Goal: Task Accomplishment & Management: Manage account settings

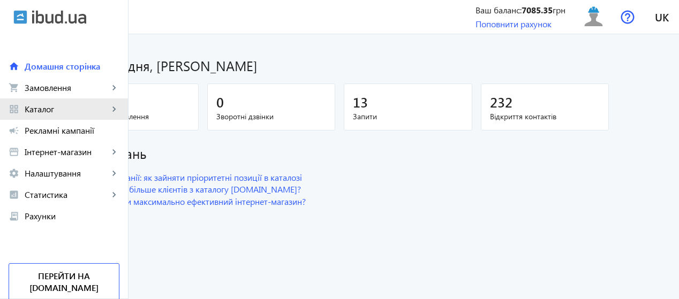
click at [75, 112] on span "Каталог" at bounding box center [67, 109] width 84 height 11
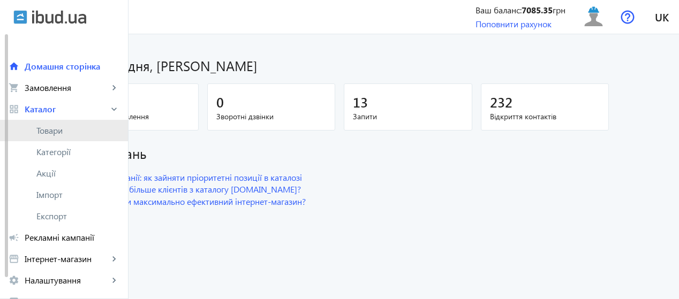
click at [72, 130] on span "Товари" at bounding box center [77, 130] width 83 height 11
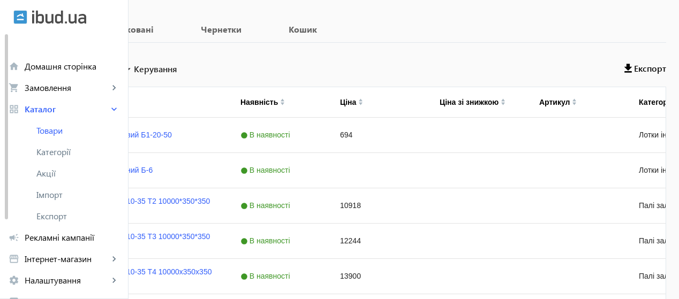
scroll to position [163, 0]
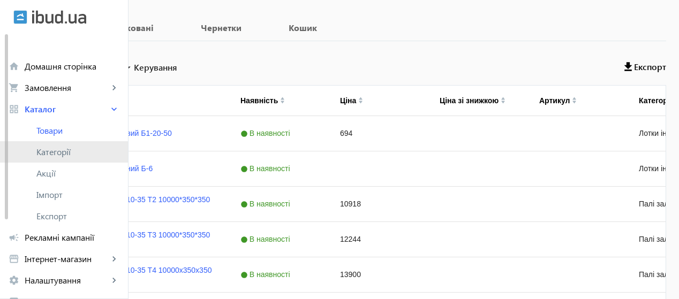
click at [59, 154] on span "Категорії" at bounding box center [77, 152] width 83 height 11
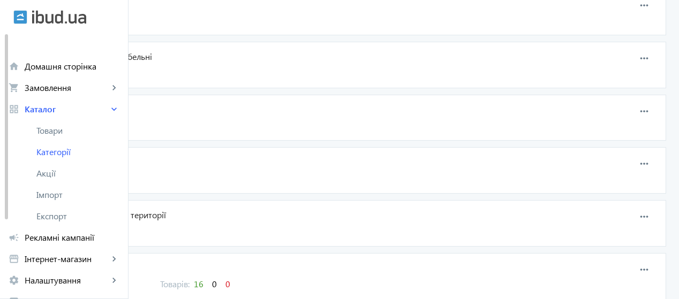
scroll to position [913, 0]
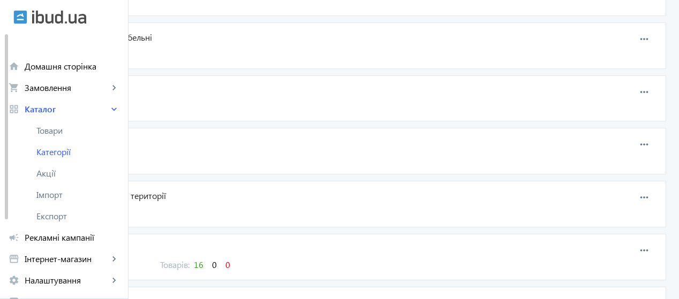
click at [173, 243] on span "Бордюри" at bounding box center [293, 249] width 506 height 12
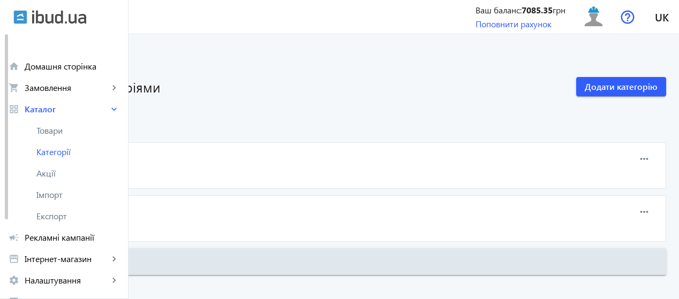
click at [181, 209] on span "Бордюр дорожній" at bounding box center [293, 210] width 506 height 12
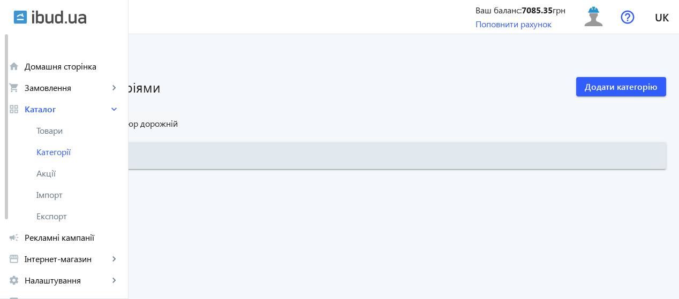
click at [101, 129] on link "Бордюри" at bounding box center [83, 123] width 36 height 11
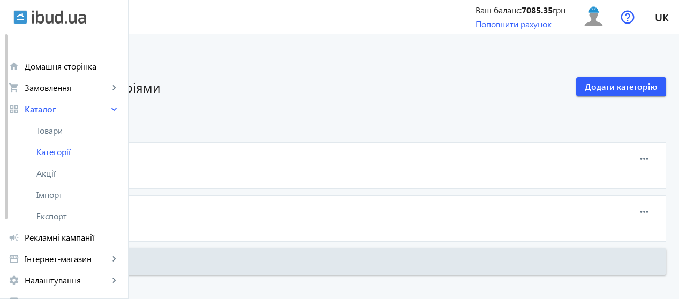
click at [101, 129] on span "Бордюри" at bounding box center [83, 123] width 36 height 11
click at [84, 227] on span "13" at bounding box center [79, 226] width 10 height 11
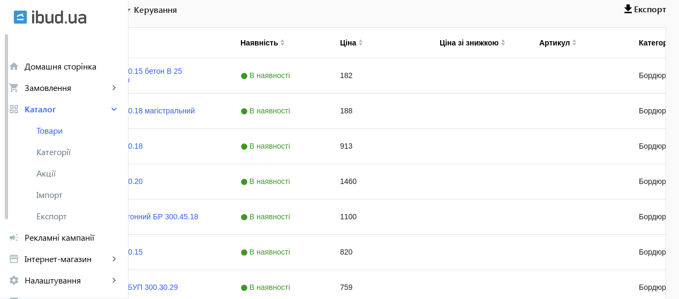
scroll to position [252, 0]
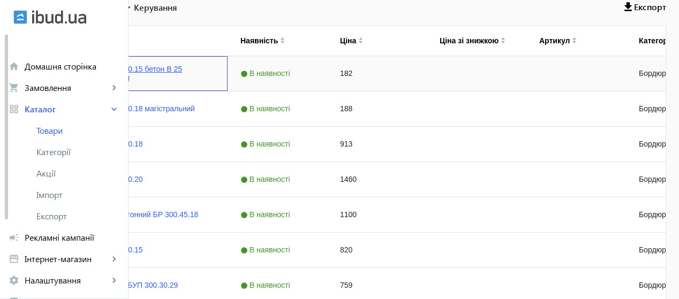
click at [215, 76] on link "Бордюр БР 100.30.15 бетон В 25 150х300х1000 мм" at bounding box center [141, 73] width 147 height 17
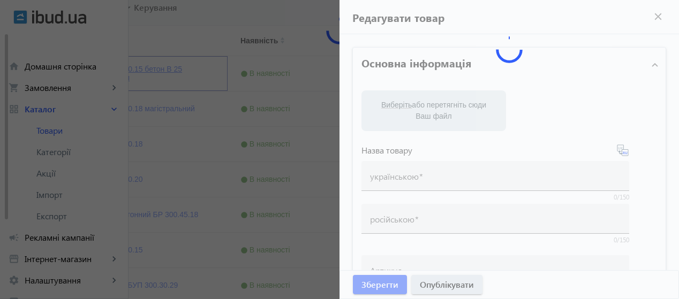
type input "Бордюр БР 100.30.15 бетон В 25 150х300х1000 мм"
type input "182"
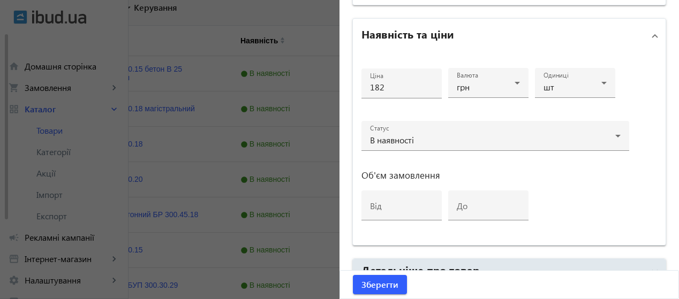
scroll to position [590, 0]
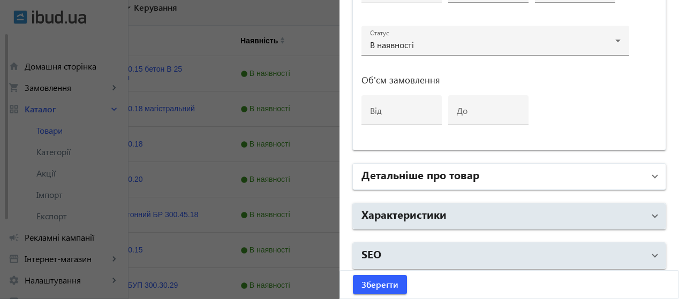
click at [542, 174] on mat-panel-title "Детальніше про товар" at bounding box center [502, 176] width 283 height 19
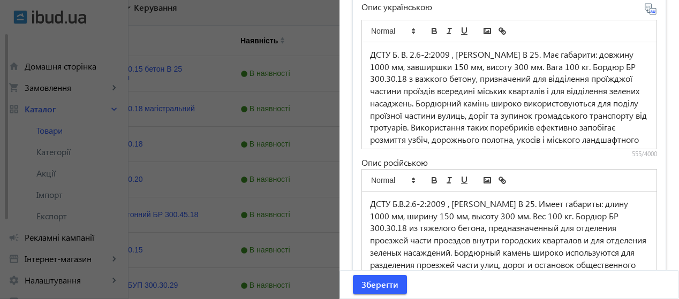
scroll to position [815, 0]
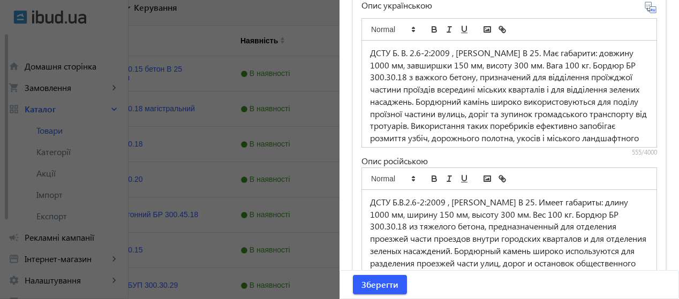
click at [447, 51] on p "ДСТУ Б. В. 2.6-2:2009 , марка бетону В 25. Має габарити: довжину 1000 мм, завши…" at bounding box center [509, 101] width 278 height 109
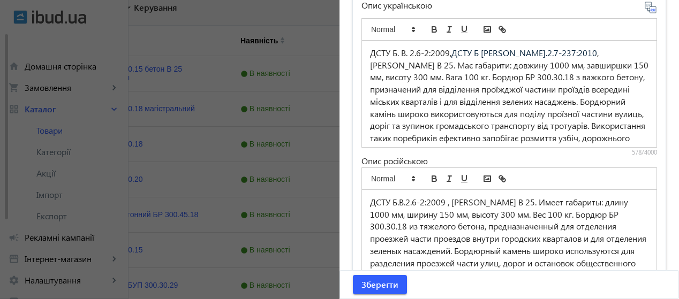
click at [441, 201] on p "ДСТУ Б.В.2.6-2:2009 , марка бетона В 25. Имеет габариты: длину 1000 мм, ширину …" at bounding box center [509, 257] width 278 height 122
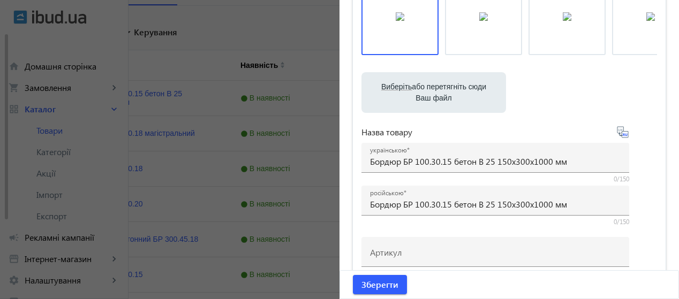
scroll to position [115, 0]
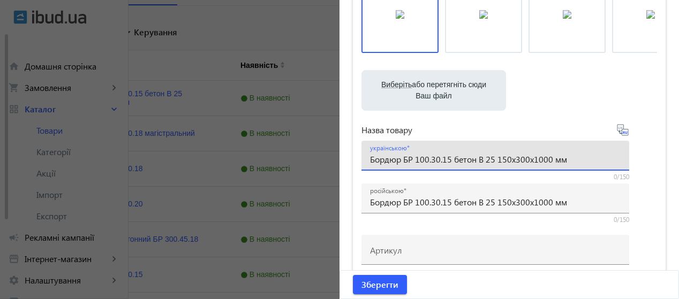
click at [509, 158] on input "Бордюр БР 100.30.15 бетон В 25 150х300х1000 мм" at bounding box center [495, 159] width 251 height 11
click at [552, 162] on input "Бордюр БР 100.30.15 бетон В 25 1000х300х1000 мм" at bounding box center [495, 159] width 251 height 11
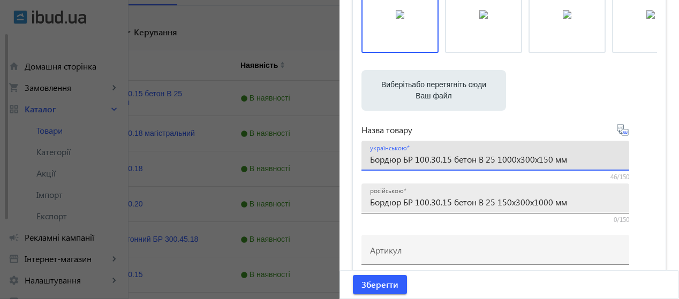
type input "Бордюр БР 100.30.15 бетон В 25 1000х300х150 мм"
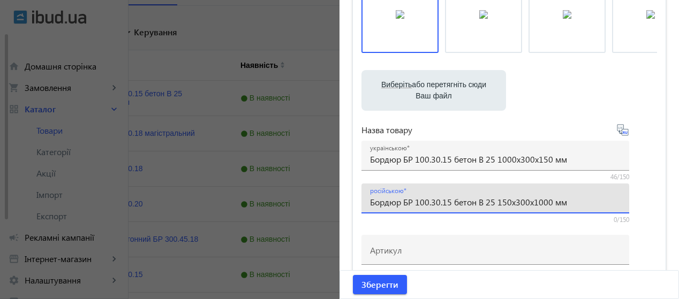
click at [506, 201] on input "Бордюр БР 100.30.15 бетон В 25 150х300х1000 мм" at bounding box center [495, 201] width 251 height 11
click at [550, 203] on input "Бордюр БР 100.30.15 бетон В 25 1000х300х1000 мм" at bounding box center [495, 201] width 251 height 11
click at [553, 203] on input "Бордюр БР 100.30.15 бетон В 25 1000х300х1000 мм" at bounding box center [495, 201] width 251 height 11
type input "Бордюр БР 100.30.15 бетон В 25 1000х300х150 мм"
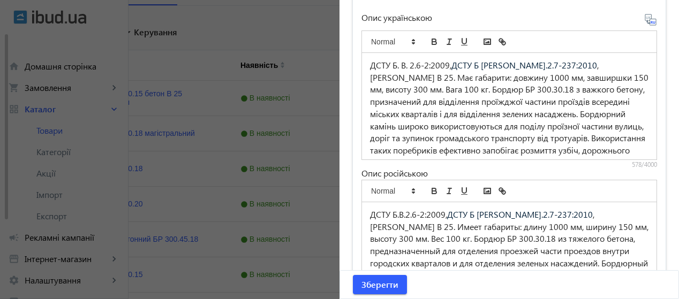
scroll to position [798, 0]
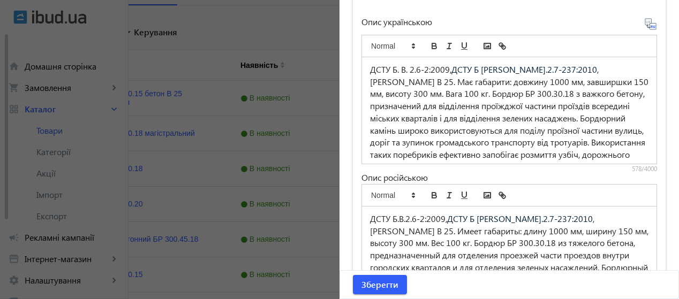
click at [442, 216] on p "ДСТУ Б.В.2.6-2:2009, ДСТУ Б В.2.7-237:2010 , марка бетона В 25. Имеет габариты:…" at bounding box center [509, 274] width 278 height 122
click at [446, 69] on p "ДСТУ Б. В. 2.6-2:2009, ДСТУ Б В.2.7-237:2010 , марка бетону В 25. Має габарити:…" at bounding box center [509, 125] width 278 height 122
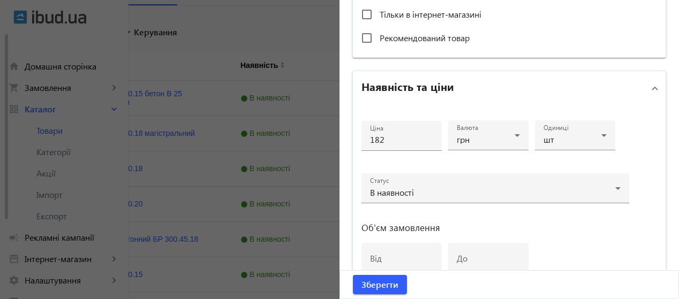
scroll to position [435, 0]
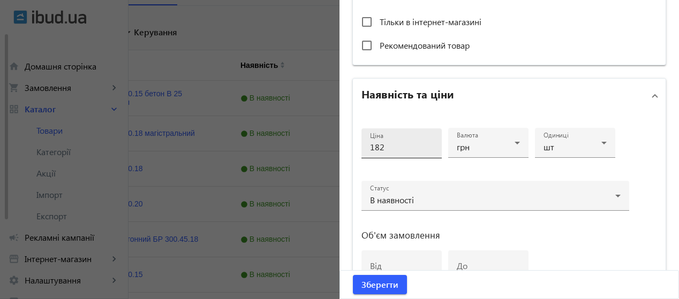
click at [415, 146] on input "182" at bounding box center [401, 146] width 63 height 11
type input "1"
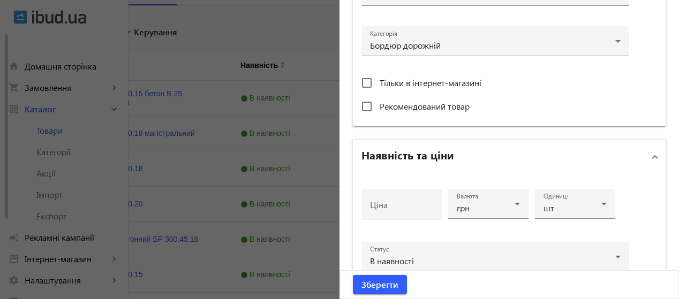
scroll to position [380, 0]
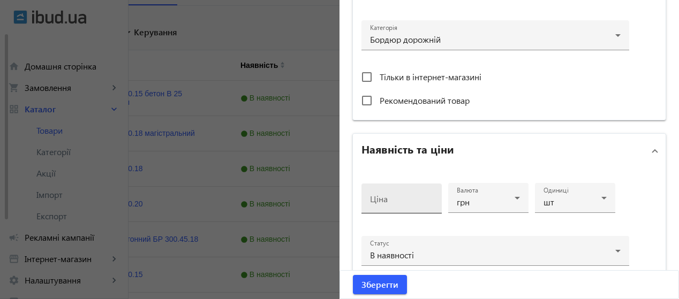
click at [370, 189] on div "Ціна" at bounding box center [401, 199] width 63 height 30
type input "377"
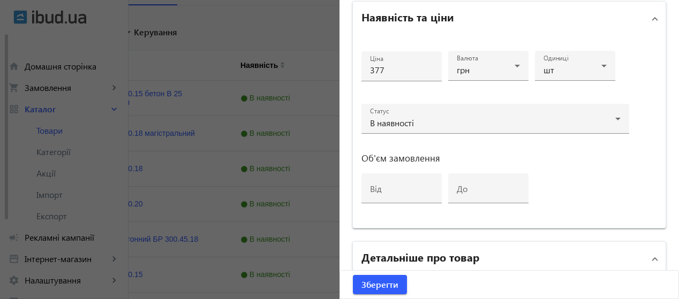
scroll to position [515, 0]
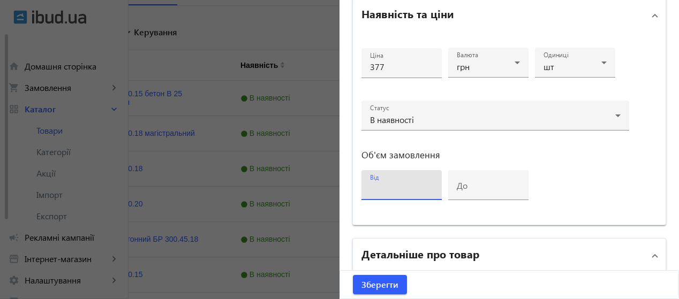
click at [380, 184] on input "від" at bounding box center [401, 188] width 63 height 11
click at [611, 167] on div "Ціна 377 Валюта грн Одиниці шт Статус В наявності Об'єм замовлення від до" at bounding box center [495, 128] width 268 height 175
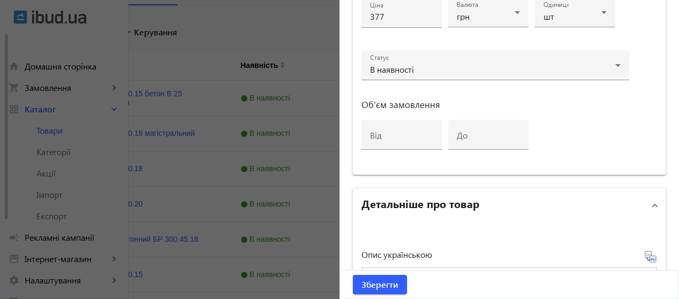
scroll to position [564, 0]
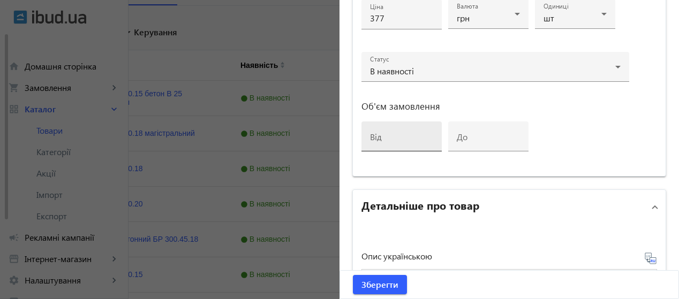
click at [412, 128] on div "від" at bounding box center [401, 137] width 63 height 30
click at [568, 113] on div "Ціна 377 Валюта грн Одиниці шт Статус В наявності Об'єм замовлення від до" at bounding box center [495, 80] width 268 height 175
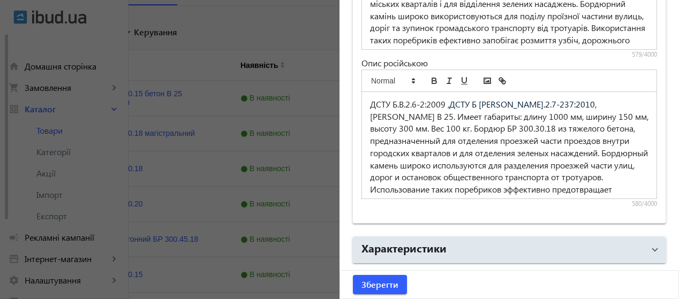
scroll to position [945, 0]
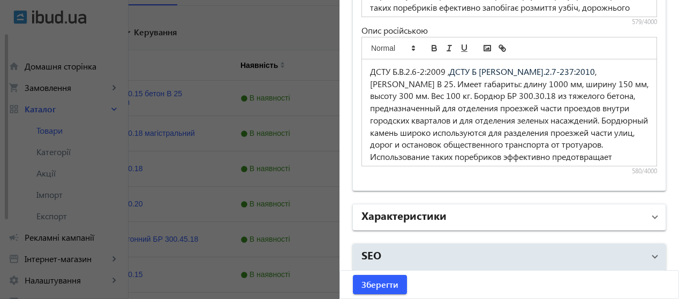
click at [643, 220] on span "Характеристики" at bounding box center [506, 217] width 291 height 19
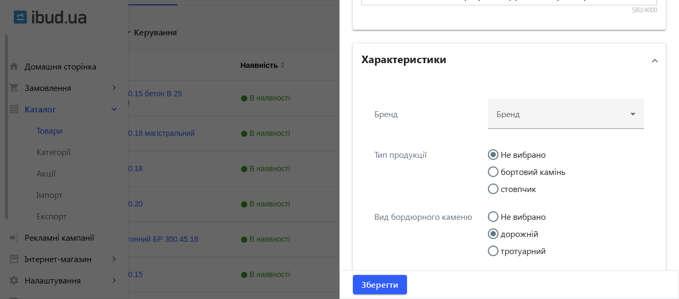
scroll to position [1113, 0]
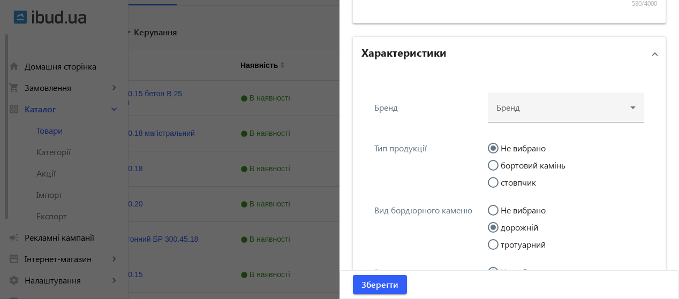
click at [496, 160] on input "бортовий камінь" at bounding box center [498, 170] width 21 height 21
radio input "true"
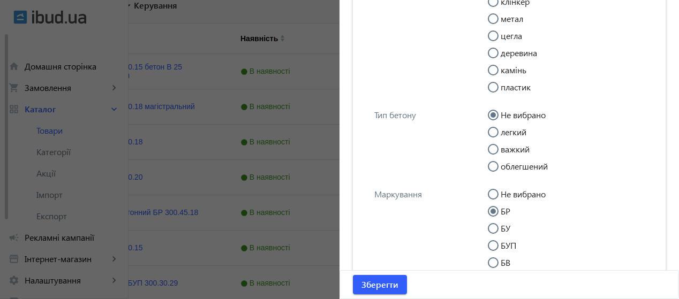
scroll to position [1623, 0]
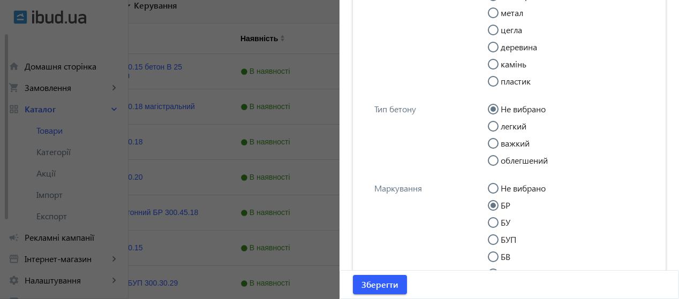
click at [500, 147] on input "важкий" at bounding box center [498, 148] width 21 height 21
radio input "true"
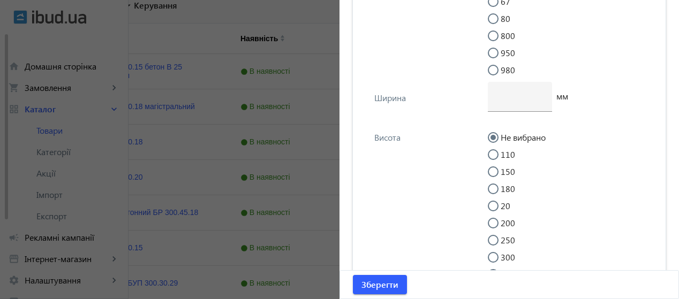
scroll to position [2250, 0]
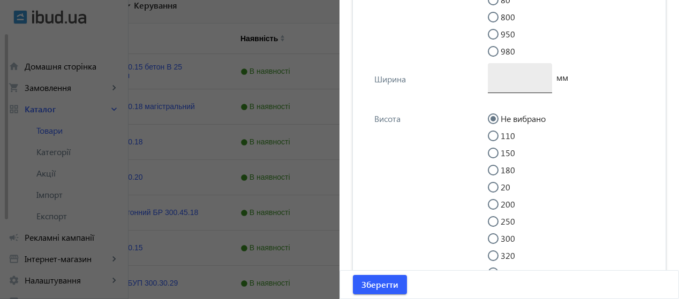
click at [506, 93] on div at bounding box center [519, 78] width 47 height 30
click at [500, 93] on div at bounding box center [519, 78] width 47 height 30
type input "300"
click at [491, 169] on input "150" at bounding box center [498, 158] width 21 height 21
radio input "true"
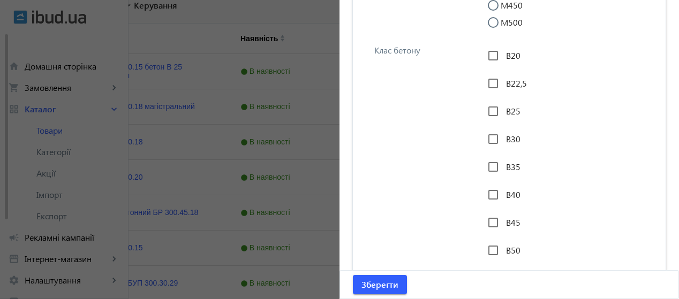
scroll to position [2878, 0]
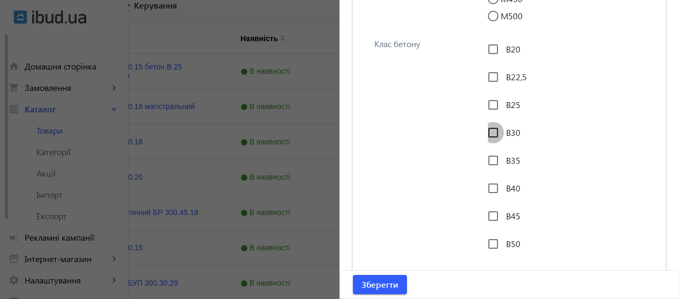
click at [489, 143] on input "В30" at bounding box center [492, 132] width 21 height 21
checkbox input "true"
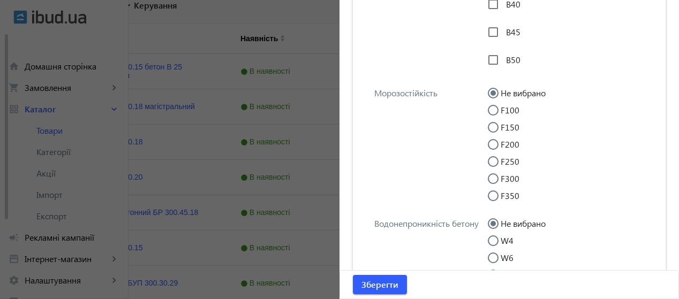
scroll to position [3068, 0]
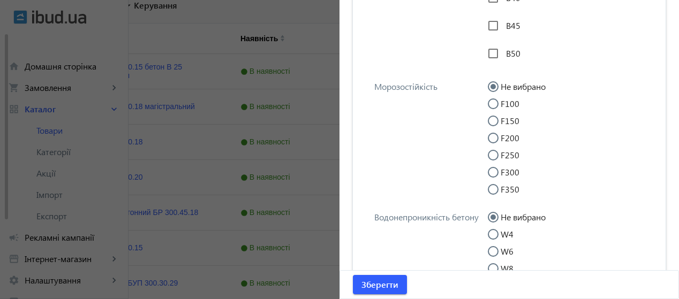
click at [488, 154] on input "F200" at bounding box center [498, 143] width 21 height 21
radio input "true"
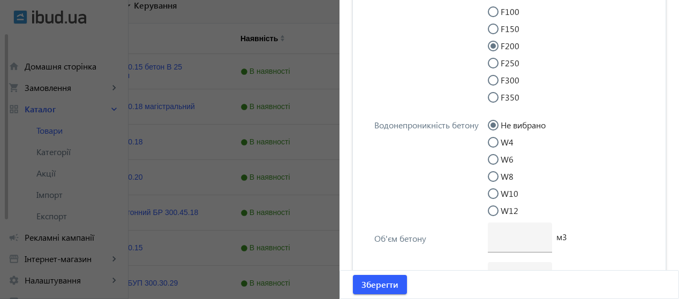
scroll to position [3173, 0]
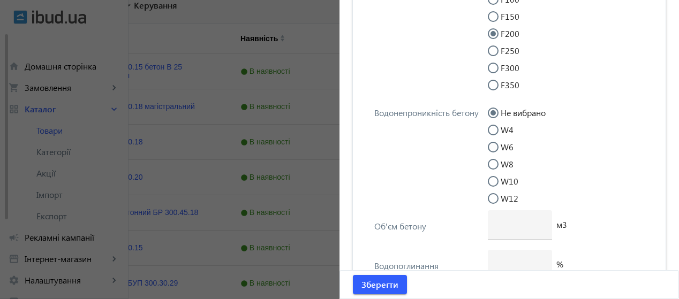
click at [488, 163] on input "W6" at bounding box center [498, 152] width 21 height 21
radio input "true"
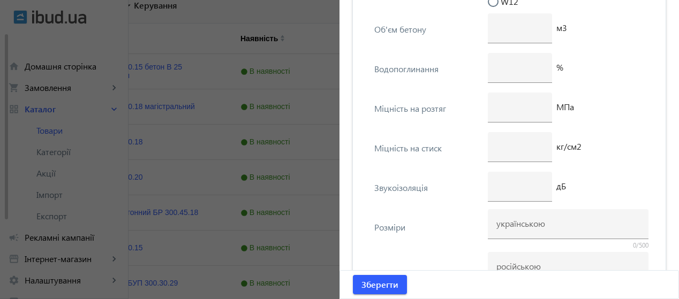
scroll to position [3382, 0]
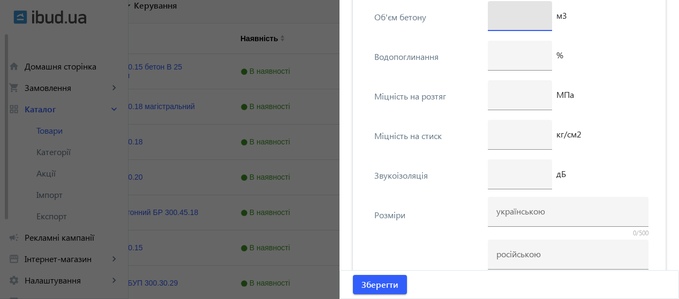
click at [519, 21] on input "number" at bounding box center [519, 15] width 47 height 11
click at [500, 21] on input "0052" at bounding box center [519, 15] width 47 height 11
click at [520, 71] on div at bounding box center [519, 56] width 47 height 30
click at [501, 21] on input "0052" at bounding box center [519, 15] width 47 height 11
click at [519, 21] on input "00.52" at bounding box center [519, 15] width 47 height 11
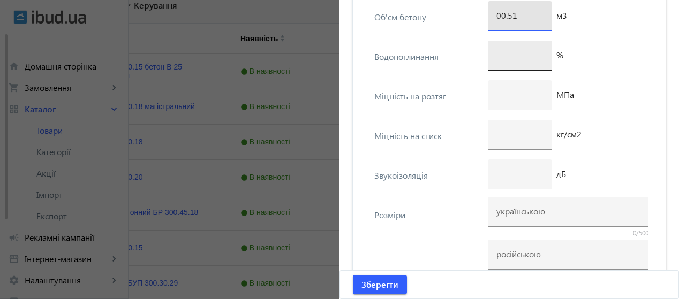
type input "00.51"
click at [509, 60] on input "number" at bounding box center [519, 54] width 47 height 11
click at [535, 60] on input "1" at bounding box center [519, 54] width 47 height 11
click at [535, 60] on input "2" at bounding box center [519, 54] width 47 height 11
click at [535, 60] on input "4" at bounding box center [519, 54] width 47 height 11
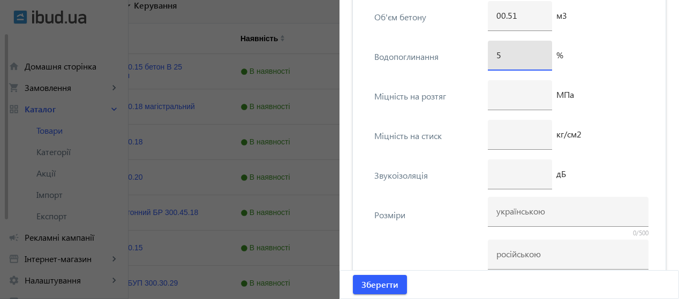
click at [535, 60] on input "5" at bounding box center [519, 54] width 47 height 11
type input "6"
click at [535, 60] on input "6" at bounding box center [519, 54] width 47 height 11
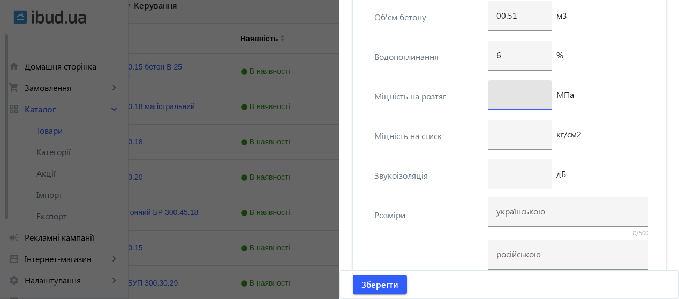
click at [513, 100] on input "number" at bounding box center [519, 94] width 47 height 11
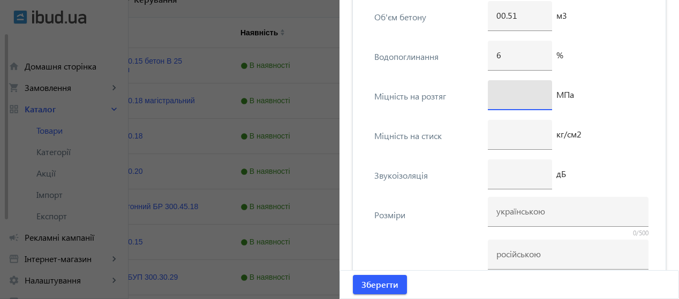
scroll to position [258, 0]
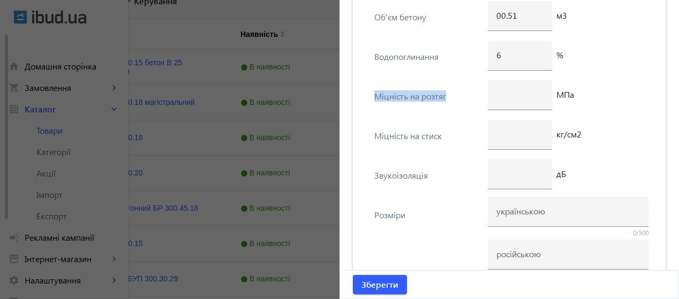
drag, startPoint x: 369, startPoint y: 123, endPoint x: 442, endPoint y: 129, distance: 73.1
click at [442, 120] on div "Міцність на розтяг МПа" at bounding box center [508, 100] width 295 height 40
copy div "Міцність на розтяг"
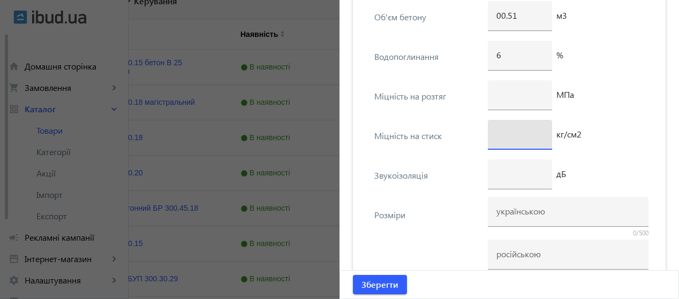
click at [512, 140] on input "number" at bounding box center [519, 133] width 47 height 11
click at [537, 140] on input "1" at bounding box center [519, 133] width 47 height 11
click at [537, 140] on input "2" at bounding box center [519, 133] width 47 height 11
click at [537, 140] on input "3" at bounding box center [519, 133] width 47 height 11
click at [537, 140] on input "4" at bounding box center [519, 133] width 47 height 11
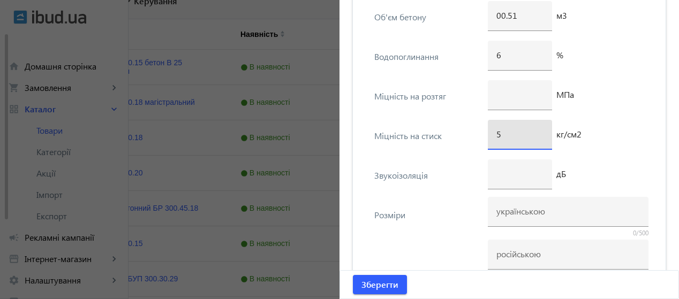
click at [537, 140] on input "5" at bounding box center [519, 133] width 47 height 11
click at [537, 140] on input "6" at bounding box center [519, 133] width 47 height 11
click at [537, 140] on input "7" at bounding box center [519, 133] width 47 height 11
click at [537, 140] on input "8" at bounding box center [519, 133] width 47 height 11
click at [537, 140] on input "9" at bounding box center [519, 133] width 47 height 11
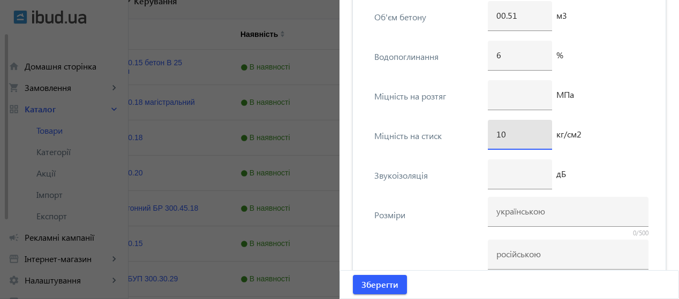
click at [537, 140] on input "10" at bounding box center [519, 133] width 47 height 11
click at [537, 140] on input "11" at bounding box center [519, 133] width 47 height 11
click at [537, 140] on input "12" at bounding box center [519, 133] width 47 height 11
click at [537, 140] on input "13" at bounding box center [519, 133] width 47 height 11
click at [537, 140] on input "14" at bounding box center [519, 133] width 47 height 11
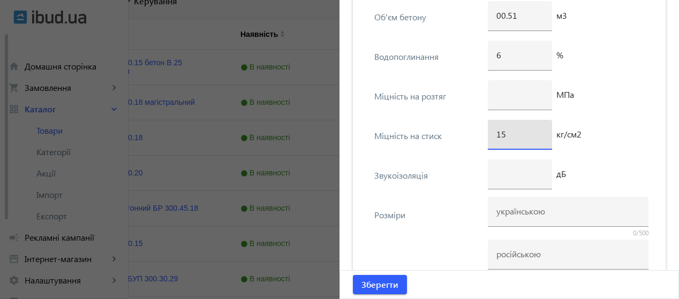
click at [537, 140] on input "15" at bounding box center [519, 133] width 47 height 11
click at [537, 140] on input "16" at bounding box center [519, 133] width 47 height 11
click at [537, 140] on input "17" at bounding box center [519, 133] width 47 height 11
click at [537, 140] on input "18" at bounding box center [519, 133] width 47 height 11
click at [537, 140] on input "19" at bounding box center [519, 133] width 47 height 11
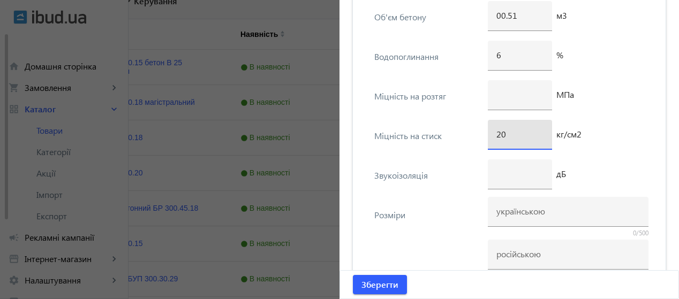
click at [537, 140] on input "20" at bounding box center [519, 133] width 47 height 11
click at [537, 140] on input "21" at bounding box center [519, 133] width 47 height 11
click at [537, 140] on input "22" at bounding box center [519, 133] width 47 height 11
click at [537, 140] on input "23" at bounding box center [519, 133] width 47 height 11
click at [537, 140] on input "24" at bounding box center [519, 133] width 47 height 11
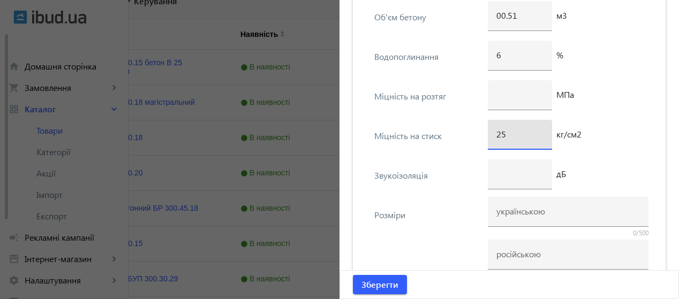
click at [537, 140] on input "25" at bounding box center [519, 133] width 47 height 11
click at [537, 140] on input "26" at bounding box center [519, 133] width 47 height 11
click at [536, 140] on input "25" at bounding box center [519, 133] width 47 height 11
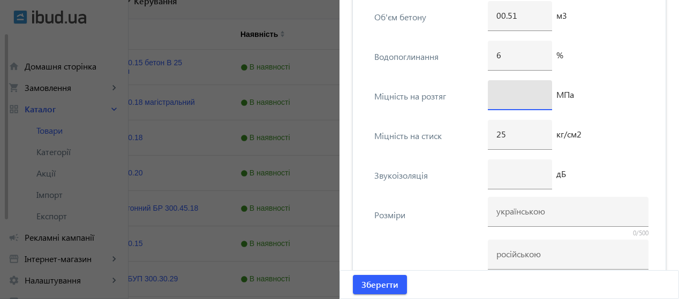
click at [506, 100] on input "number" at bounding box center [519, 94] width 47 height 11
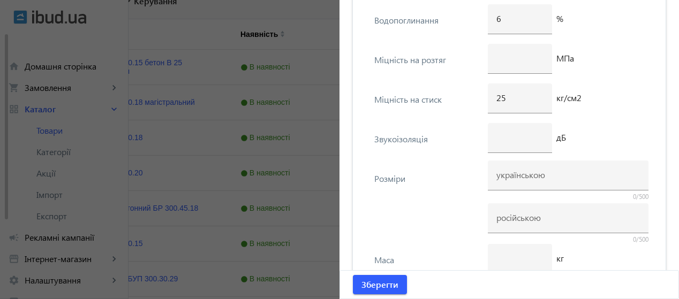
scroll to position [3425, 0]
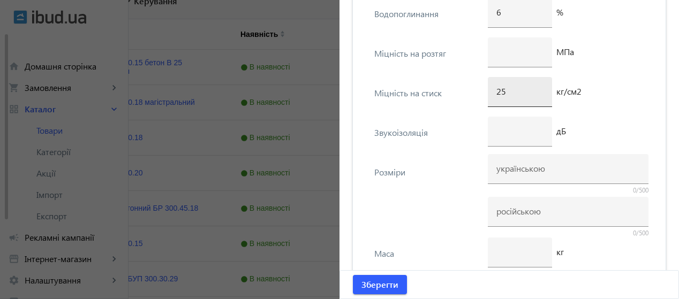
click at [514, 107] on div "25" at bounding box center [519, 92] width 47 height 30
type input "2"
click at [519, 67] on div at bounding box center [519, 52] width 47 height 30
type input "25"
click at [510, 97] on input "number" at bounding box center [519, 91] width 47 height 11
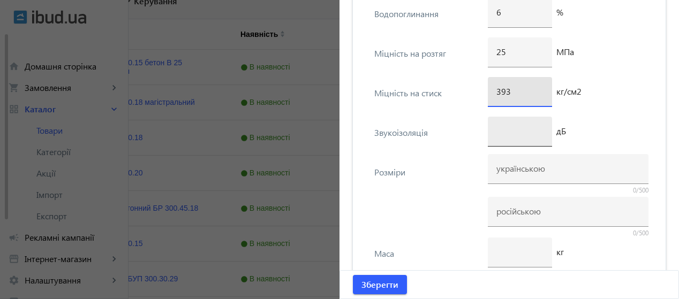
type input "393"
click at [512, 147] on div at bounding box center [519, 132] width 47 height 30
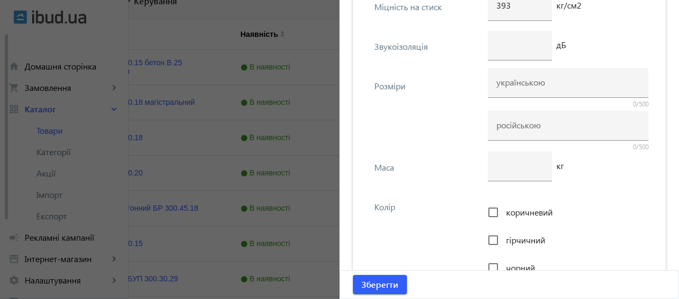
scroll to position [3541, 0]
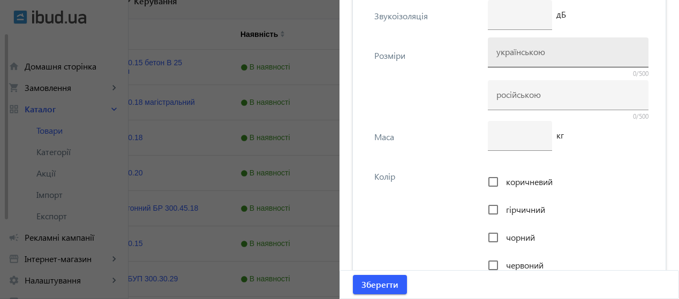
click at [533, 67] on div at bounding box center [567, 52] width 143 height 30
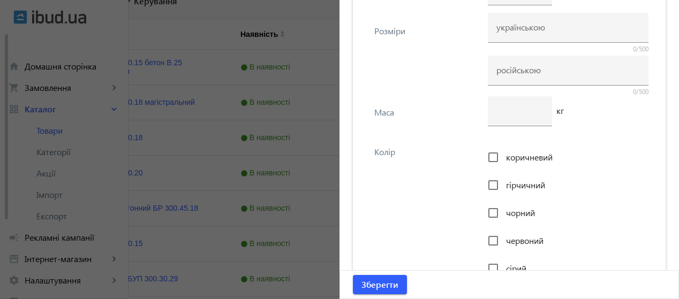
scroll to position [3584, 0]
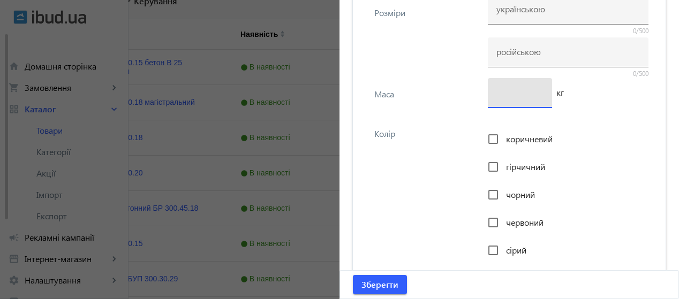
click at [512, 98] on input "number" at bounding box center [519, 92] width 47 height 11
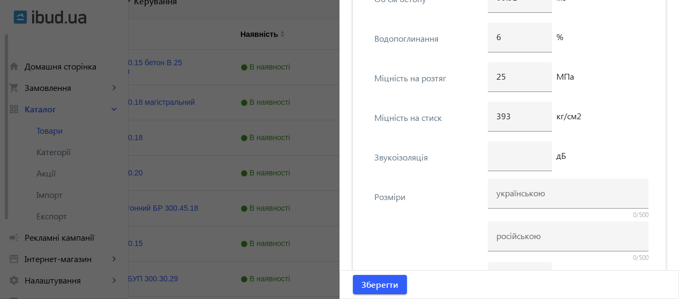
scroll to position [3369, 0]
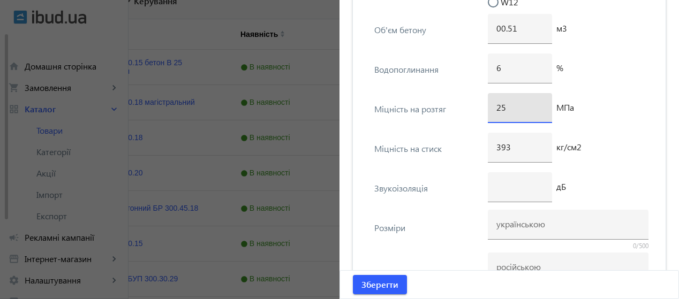
drag, startPoint x: 510, startPoint y: 141, endPoint x: 480, endPoint y: 139, distance: 30.1
click at [480, 133] on div "Міцність на розтяг 25 МПа" at bounding box center [508, 113] width 295 height 40
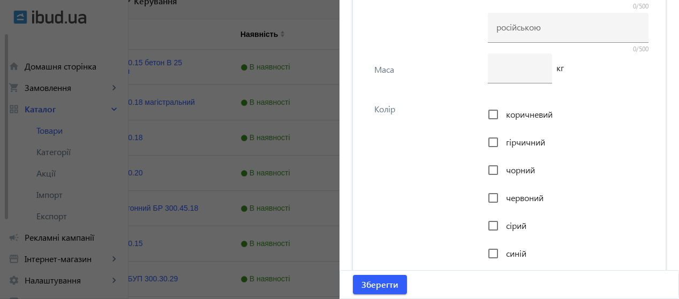
scroll to position [3621, 0]
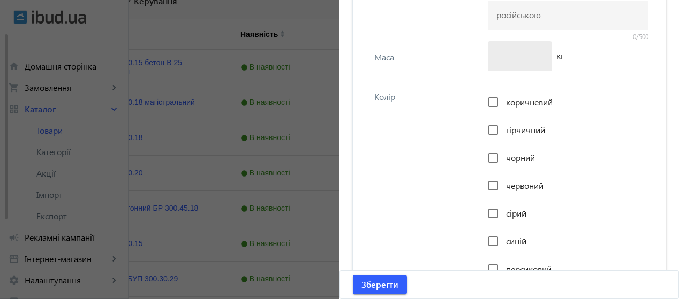
click at [504, 61] on input "number" at bounding box center [519, 55] width 47 height 11
type input "110"
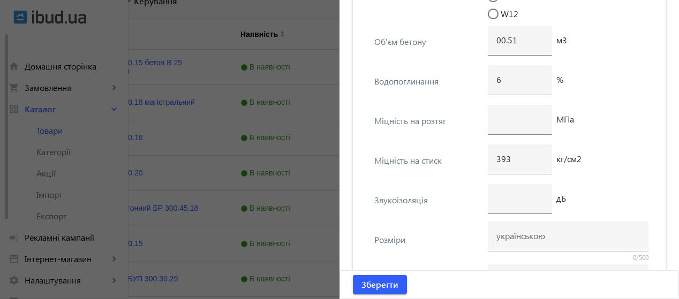
scroll to position [3351, 0]
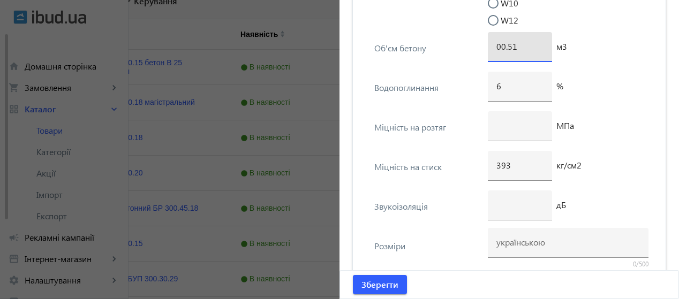
click at [521, 52] on input "00.51" at bounding box center [519, 46] width 47 height 11
type input "00.43"
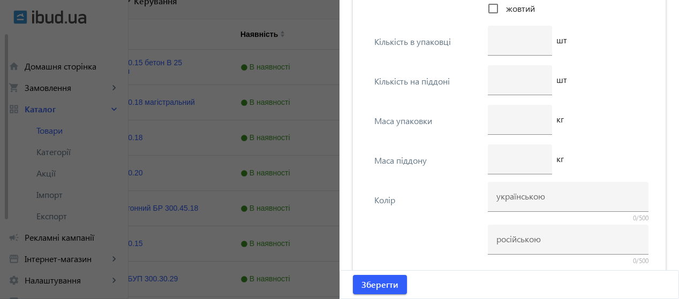
scroll to position [4033, 0]
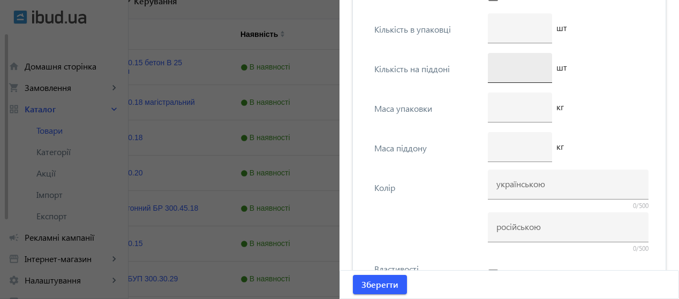
click at [506, 73] on input "number" at bounding box center [519, 67] width 47 height 11
type input "18"
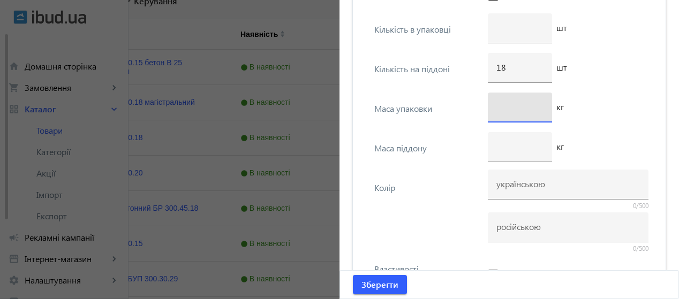
click at [510, 112] on input "number" at bounding box center [519, 106] width 47 height 11
click at [426, 93] on div "Кількість на піддоні 18 шт" at bounding box center [508, 73] width 295 height 40
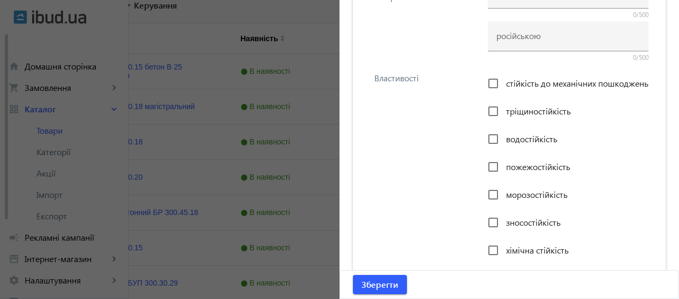
scroll to position [4243, 0]
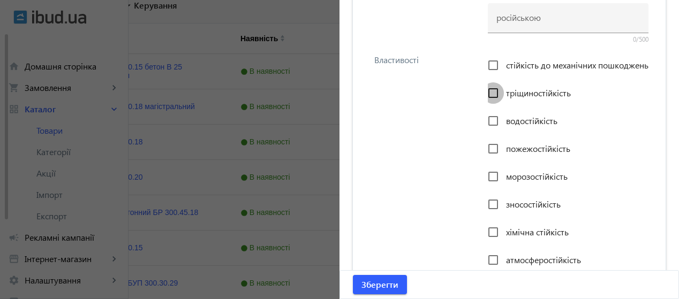
click at [492, 104] on input "тріщиностійкість" at bounding box center [492, 92] width 21 height 21
checkbox input "true"
click at [489, 76] on input "стійкість до механічних пошкоджень" at bounding box center [492, 65] width 21 height 21
checkbox input "true"
click at [491, 132] on input "водостійкість" at bounding box center [492, 120] width 21 height 21
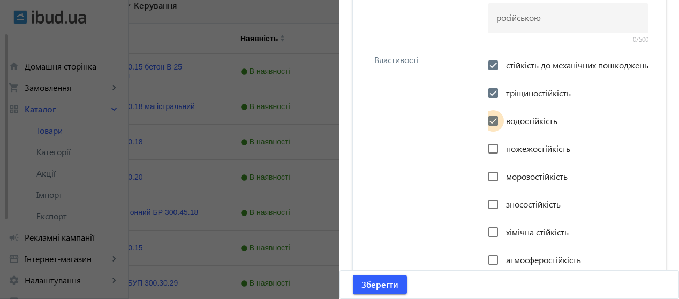
checkbox input "true"
click at [488, 187] on input "морозостійкість" at bounding box center [492, 176] width 21 height 21
checkbox input "true"
click at [491, 160] on input "пожежостійкість" at bounding box center [492, 148] width 21 height 21
checkbox input "true"
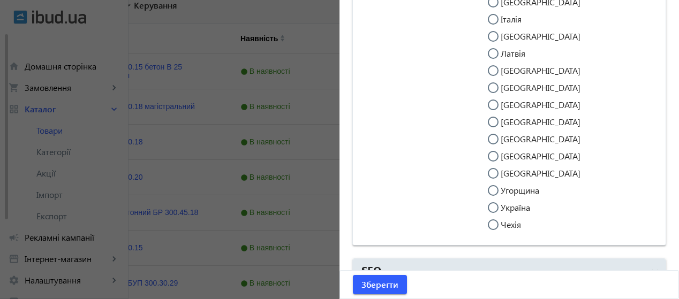
scroll to position [4814, 0]
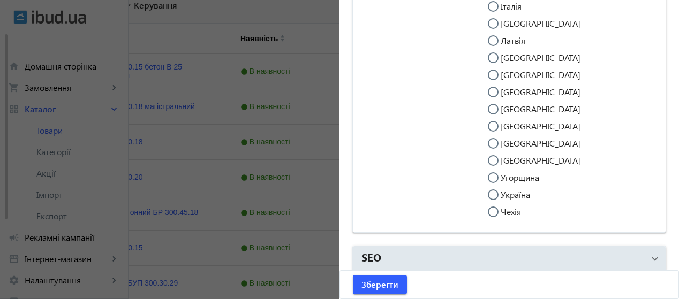
click at [493, 211] on input "Україна" at bounding box center [498, 199] width 21 height 21
radio input "true"
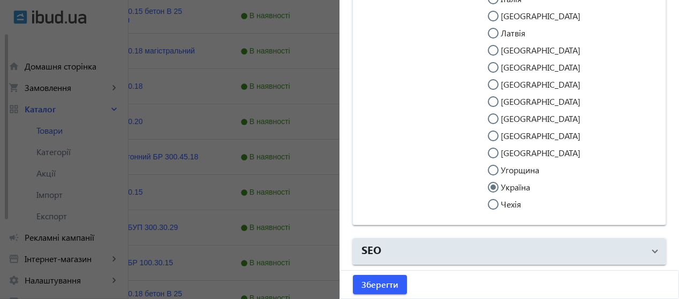
scroll to position [4857, 0]
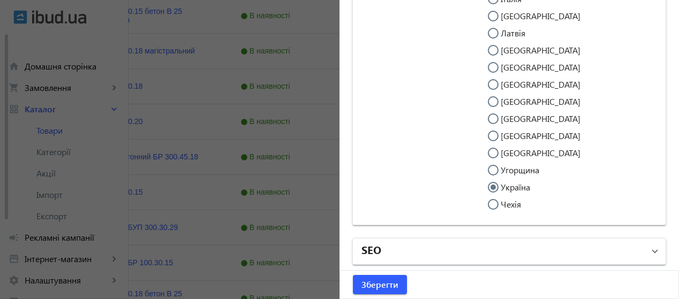
click at [650, 245] on mat-expansion-panel-header "SEO" at bounding box center [509, 252] width 313 height 26
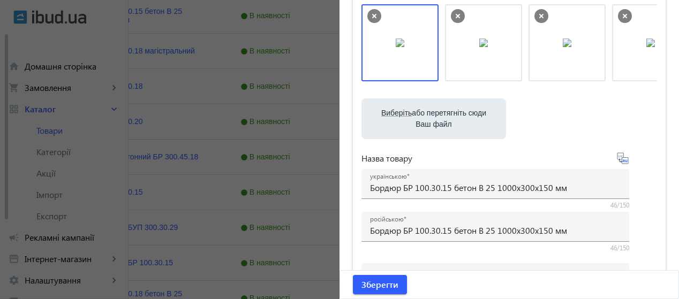
scroll to position [0, 0]
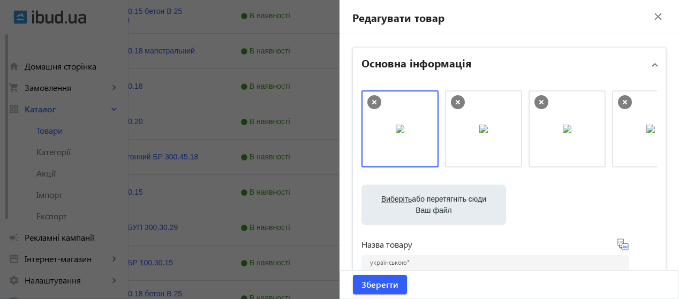
click at [642, 59] on span "Основна інформація" at bounding box center [506, 64] width 291 height 19
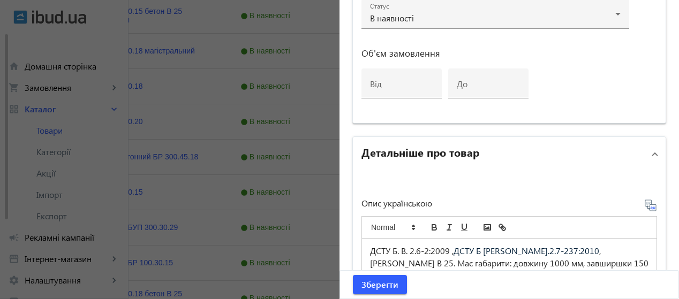
scroll to position [148, 0]
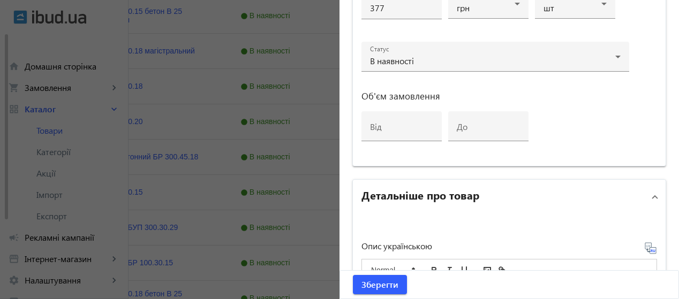
click at [646, 191] on span "Детальніше про товар" at bounding box center [506, 196] width 291 height 19
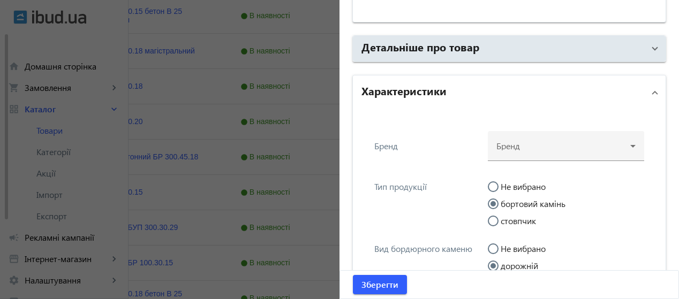
scroll to position [337, 0]
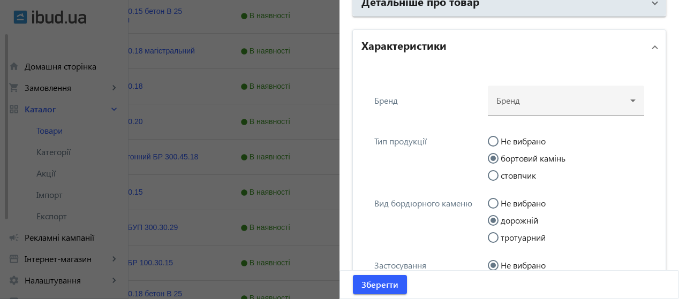
click at [628, 53] on mat-panel-title "Характеристики" at bounding box center [502, 46] width 283 height 19
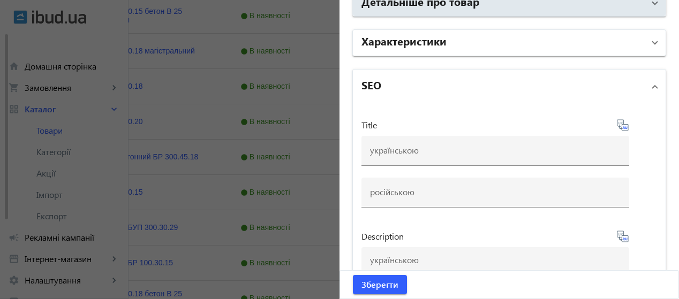
click at [640, 44] on span "Характеристики" at bounding box center [506, 42] width 291 height 19
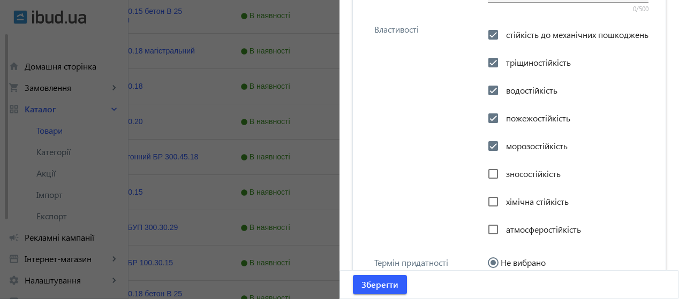
scroll to position [3524, 0]
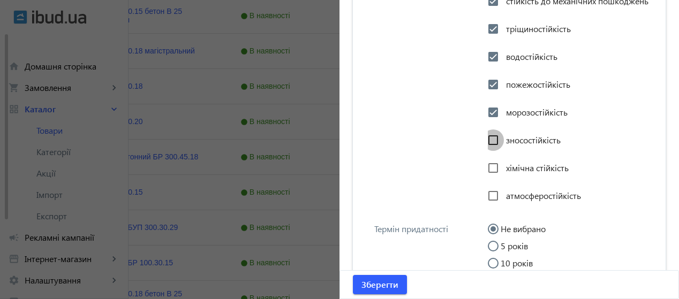
click at [491, 151] on input "зносостійкість" at bounding box center [492, 140] width 21 height 21
checkbox input "true"
click at [488, 179] on input "хімічна стійкість" at bounding box center [492, 167] width 21 height 21
checkbox input "true"
click at [491, 207] on input "атмосферостійкість" at bounding box center [492, 195] width 21 height 21
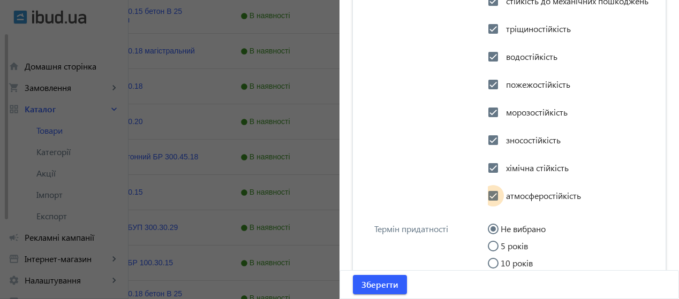
checkbox input "true"
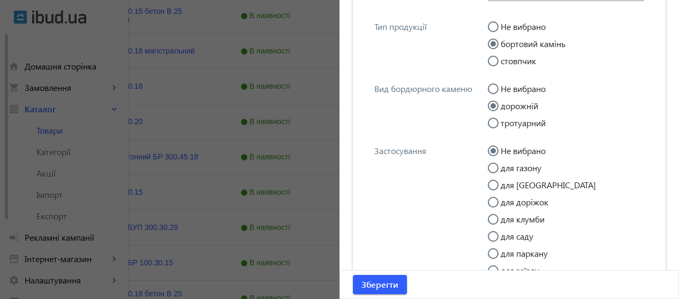
scroll to position [0, 0]
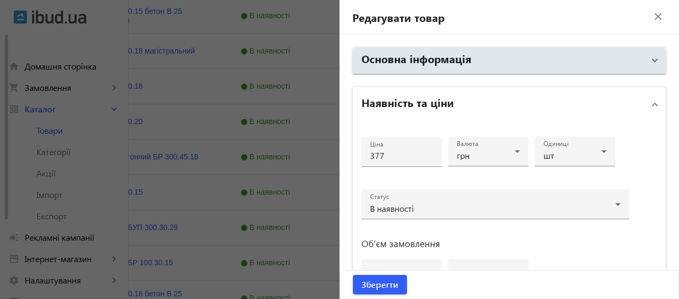
click at [636, 105] on mat-panel-title "Наявність та ціни" at bounding box center [502, 104] width 283 height 19
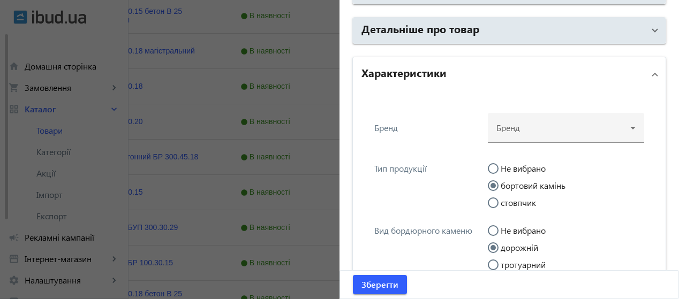
scroll to position [165, 0]
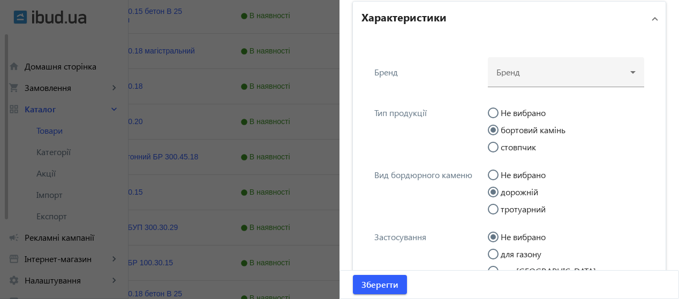
click at [652, 21] on span at bounding box center [654, 19] width 4 height 12
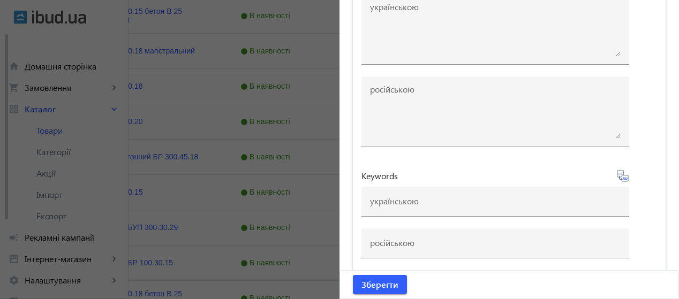
scroll to position [391, 0]
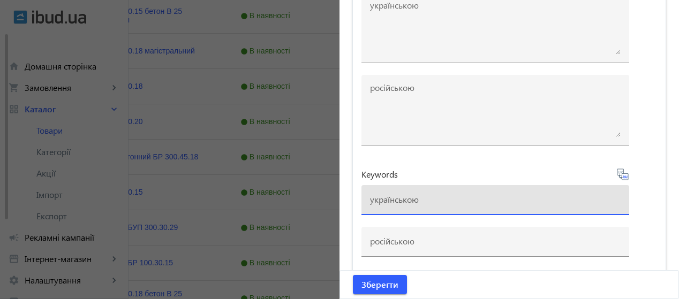
click at [459, 194] on input at bounding box center [495, 199] width 251 height 11
paste input "бордюр, дорожній бордюр, бордюр 100х30х15, бордюр тротуарний, бордюр бетонний, …"
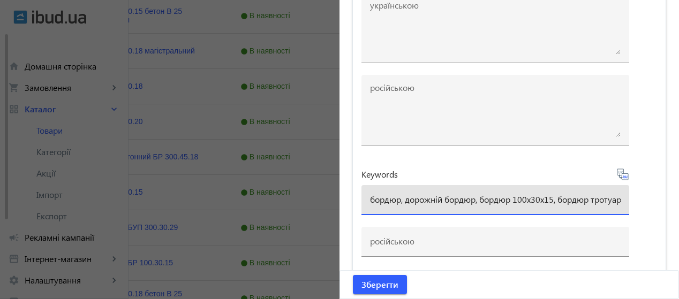
scroll to position [0, 736]
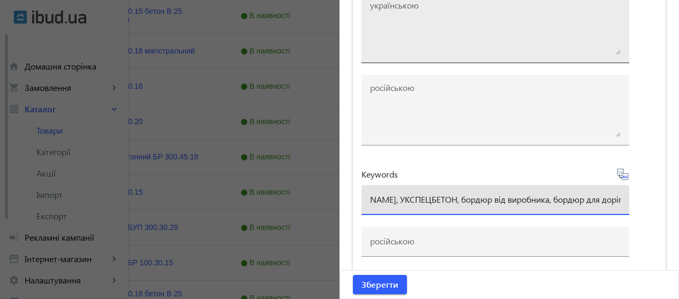
type input "бордюр, дорожній бордюр, бордюр 100х30х15, бордюр тротуарний, бордюр бетонний, …"
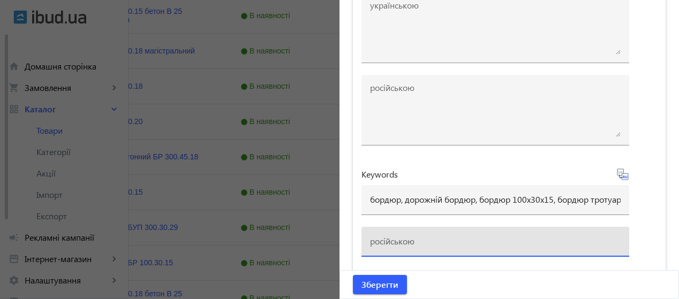
click at [408, 243] on input at bounding box center [495, 241] width 251 height 11
paste input "бордюр, дорожный бордюр, бордюр 100х30х15, бордюр тротуарный, бордюр бетонный, …"
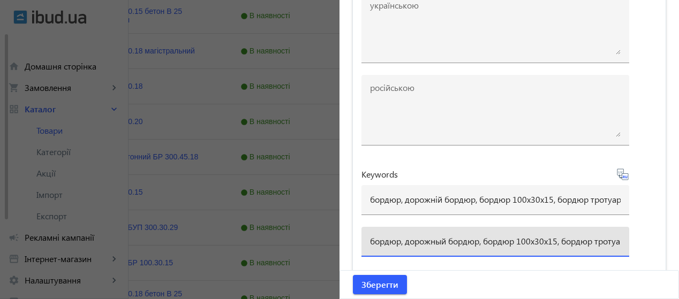
scroll to position [0, 784]
type input "бордюр, дорожный бордюр, бордюр 100х30х15, бордюр тротуарный, бордюр бетонный, …"
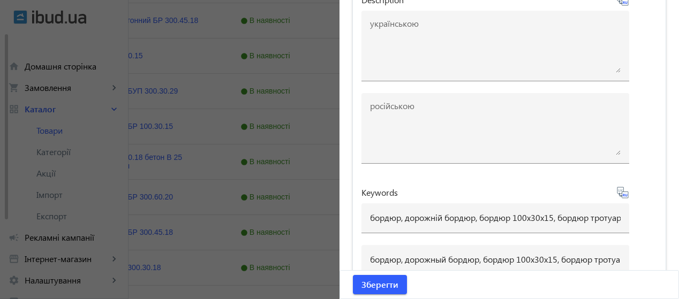
scroll to position [391, 0]
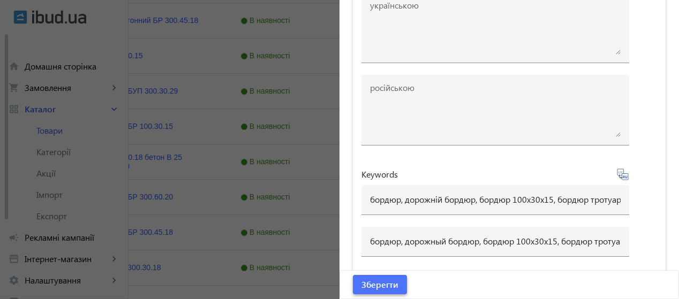
click at [362, 284] on span "Зберегти" at bounding box center [379, 285] width 37 height 12
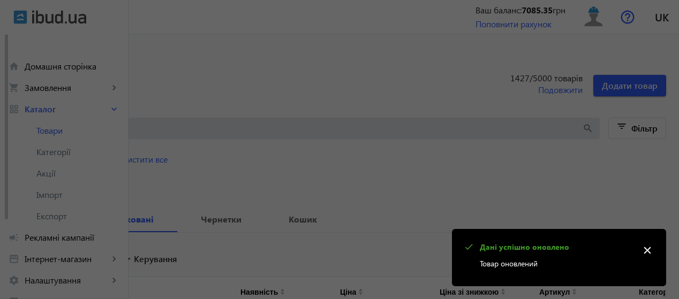
scroll to position [0, 0]
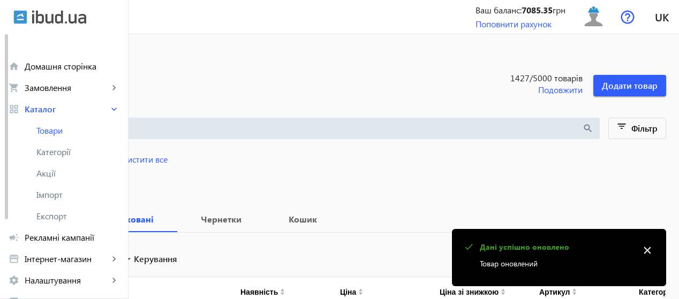
drag, startPoint x: 678, startPoint y: 71, endPoint x: 681, endPoint y: 76, distance: 6.5
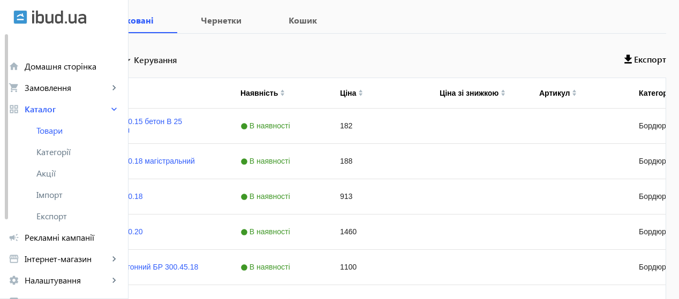
scroll to position [201, 0]
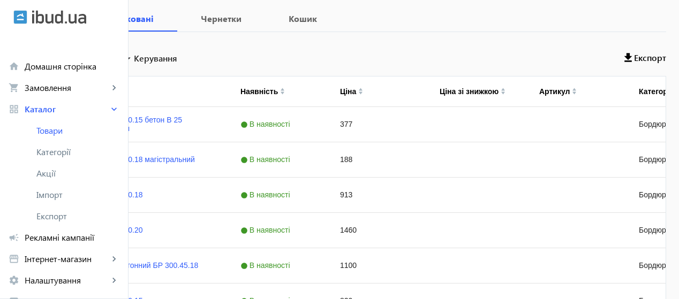
scroll to position [202, 0]
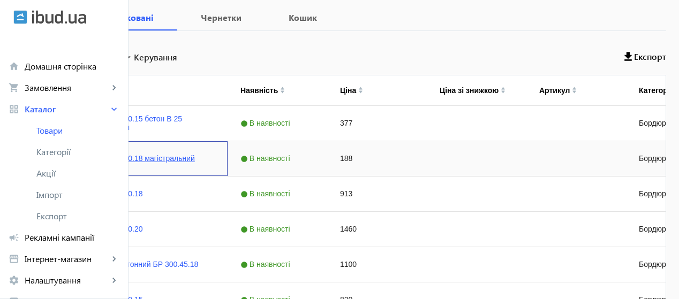
click at [195, 160] on link "Бордюр БР 100.30.18 магістральний" at bounding box center [131, 158] width 127 height 9
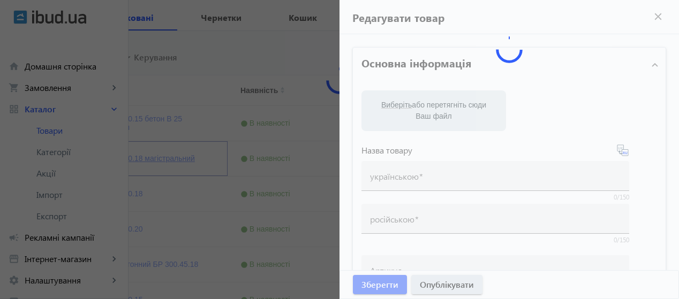
type input "Бордюр БР 100.30.18 магістральний"
type input "Бордюр БР 100.30.18 магистральный"
checkbox input "true"
type input "188"
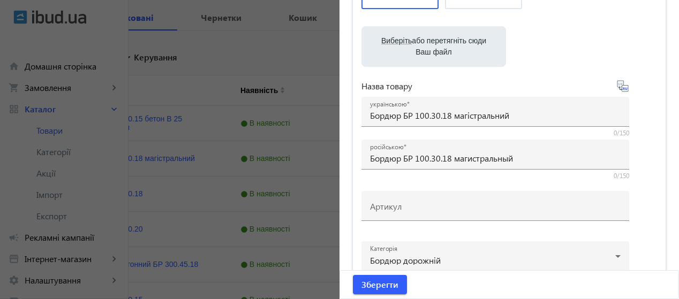
scroll to position [169, 0]
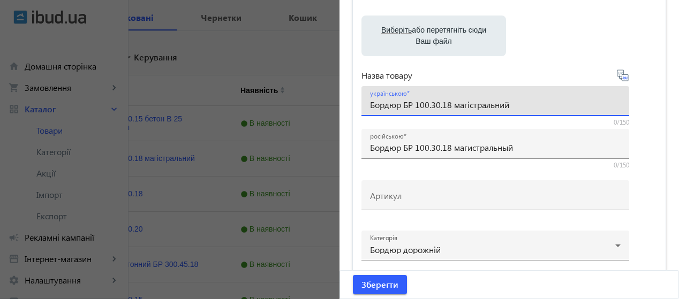
drag, startPoint x: 367, startPoint y: 102, endPoint x: 523, endPoint y: 109, distance: 156.4
click at [523, 109] on input "Бордюр БР 100.30.18 магістральний" at bounding box center [495, 104] width 251 height 11
type input "с"
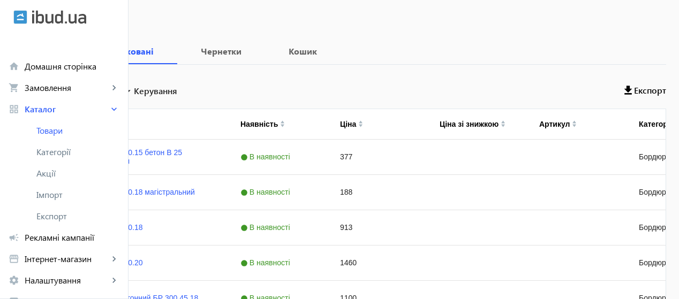
scroll to position [170, 0]
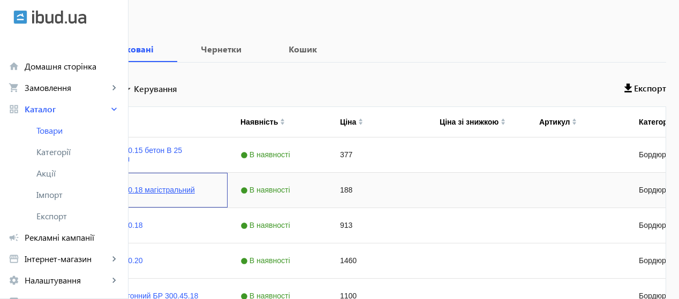
click at [195, 188] on link "Бордюр БР 100.30.18 магістральний" at bounding box center [131, 190] width 127 height 9
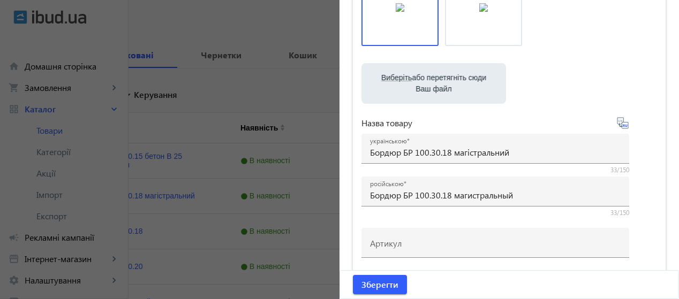
scroll to position [133, 0]
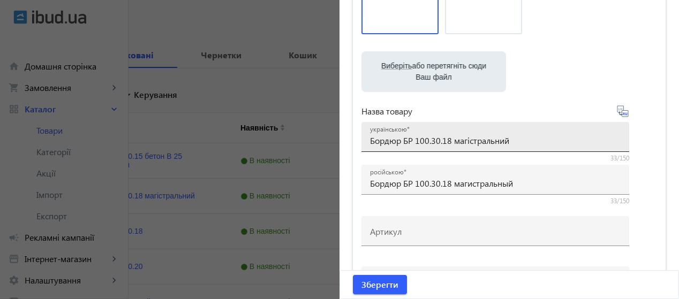
drag, startPoint x: 365, startPoint y: 142, endPoint x: 511, endPoint y: 143, distance: 146.7
click at [511, 143] on div "українською Бордюр БР 100.30.18 магістральний" at bounding box center [495, 137] width 268 height 30
drag, startPoint x: 511, startPoint y: 143, endPoint x: 365, endPoint y: 144, distance: 146.1
click at [365, 144] on div "українською Бордюр БР 100.30.18 магістральний" at bounding box center [495, 137] width 268 height 30
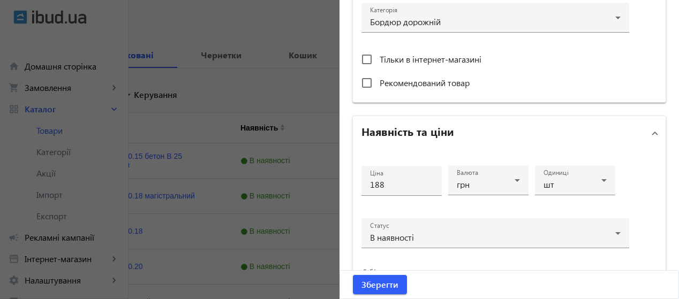
scroll to position [404, 0]
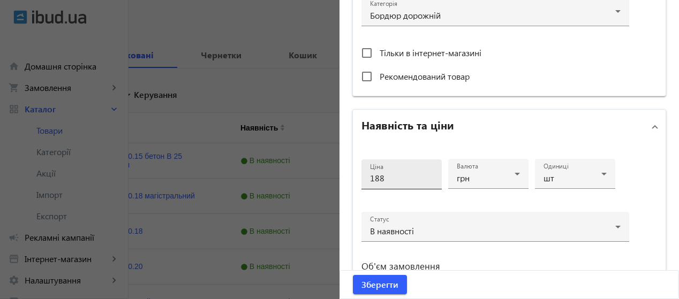
click at [398, 168] on div "Ціна 188" at bounding box center [401, 175] width 63 height 30
type input "1"
type input "383"
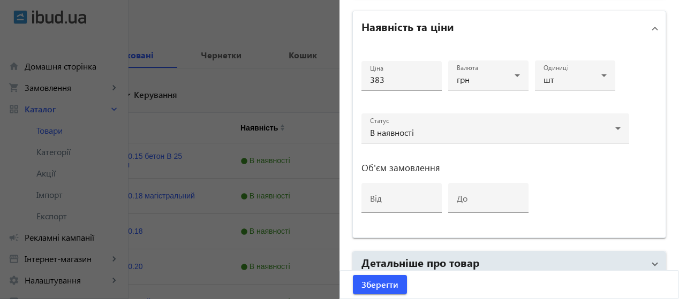
scroll to position [590, 0]
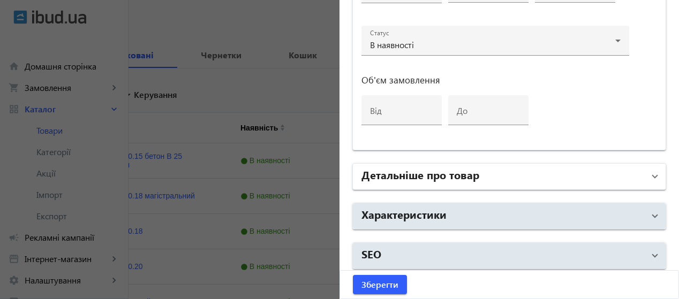
click at [558, 175] on mat-panel-title "Детальніше про товар" at bounding box center [502, 176] width 283 height 19
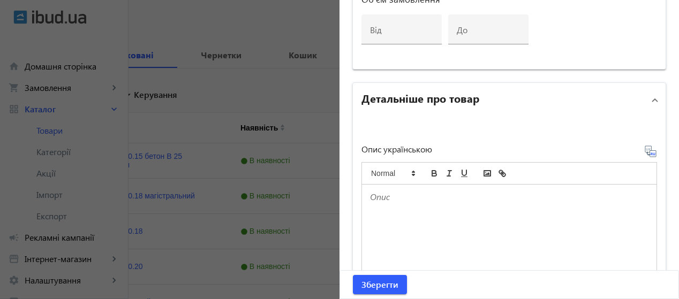
scroll to position [651, 0]
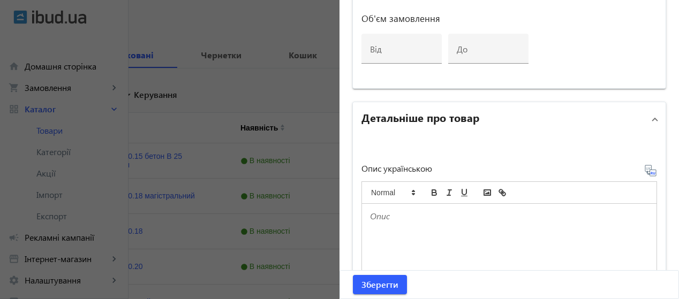
click at [652, 113] on span at bounding box center [654, 119] width 4 height 12
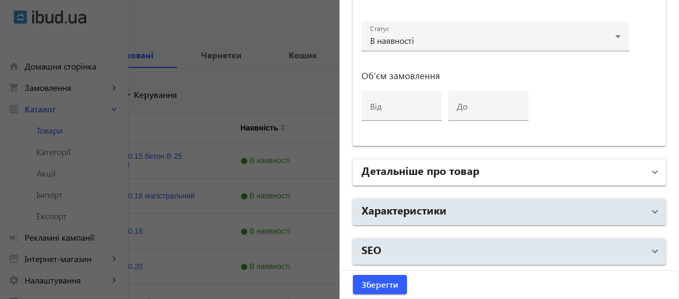
scroll to position [590, 0]
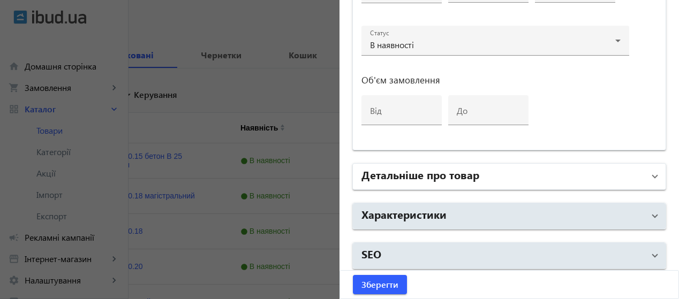
click at [637, 167] on mat-panel-title "Детальніше про товар" at bounding box center [502, 176] width 283 height 19
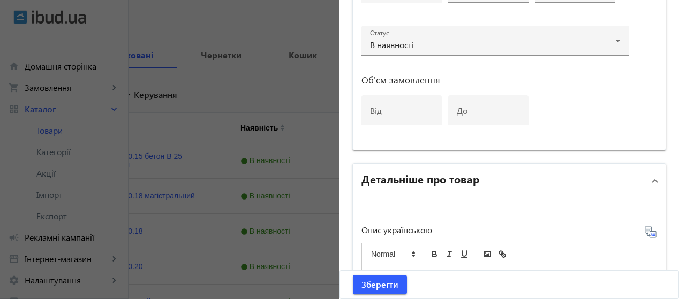
scroll to position [651, 0]
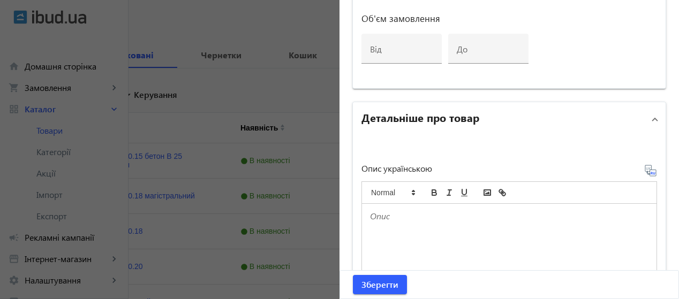
drag, startPoint x: 671, startPoint y: 193, endPoint x: 675, endPoint y: 199, distance: 7.0
click at [675, 199] on div "Редагувати товар close Основна інформація Виберіть або перетягніть сюди Ваш фай…" at bounding box center [508, 149] width 339 height 299
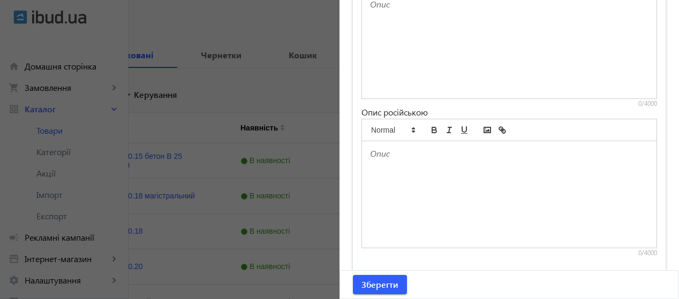
scroll to position [945, 0]
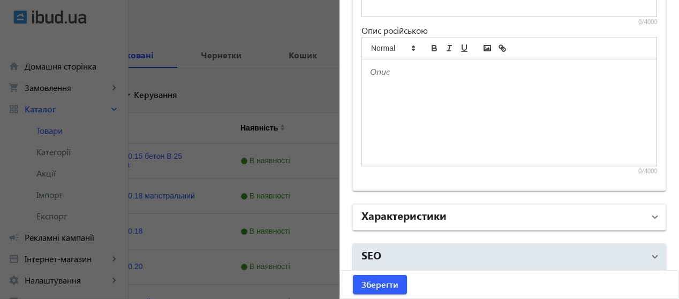
click at [564, 216] on mat-panel-title "Характеристики" at bounding box center [502, 217] width 283 height 19
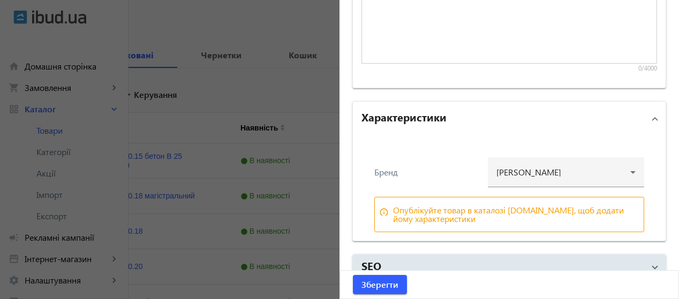
scroll to position [1058, 0]
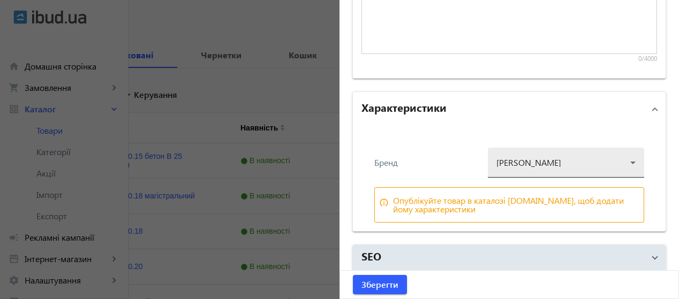
click at [619, 153] on div at bounding box center [565, 158] width 139 height 39
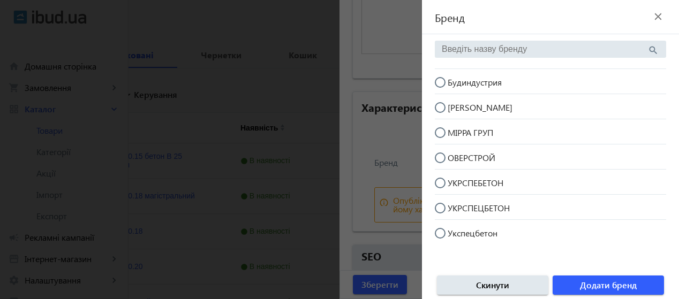
click at [397, 141] on div at bounding box center [339, 149] width 679 height 299
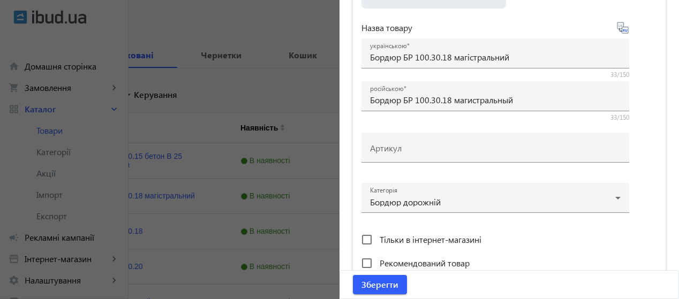
scroll to position [213, 0]
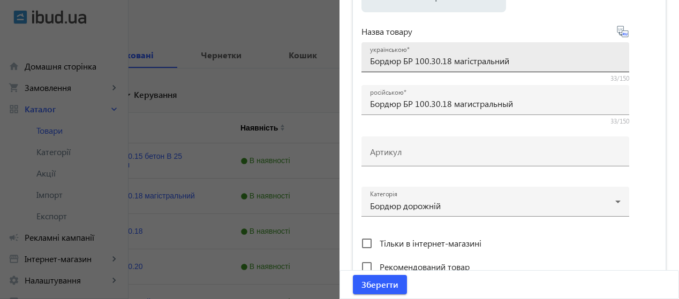
click at [527, 53] on div "українською Бордюр БР 100.30.18 магістральний" at bounding box center [495, 57] width 251 height 30
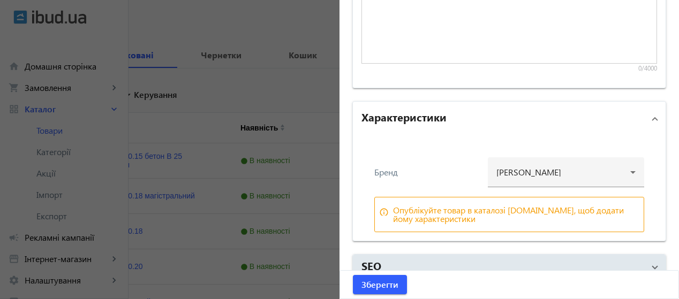
scroll to position [1058, 0]
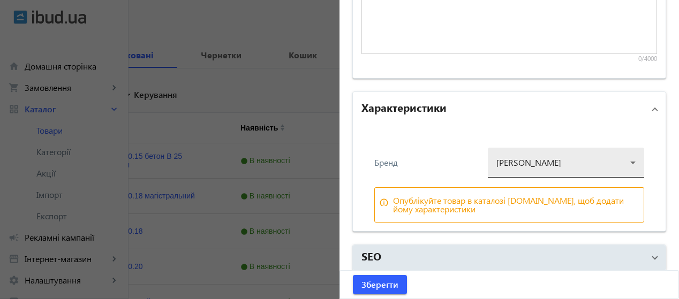
click at [616, 156] on div at bounding box center [565, 158] width 139 height 39
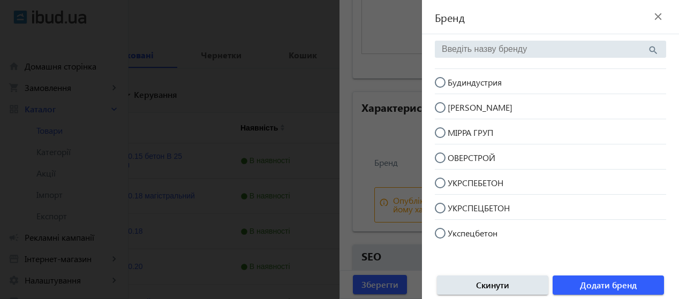
click at [490, 210] on span "УКРСПЕЦБЕТОН" at bounding box center [478, 207] width 62 height 11
click at [456, 210] on input "УКРСПЕЦБЕТОН" at bounding box center [445, 213] width 21 height 21
radio input "true"
click at [620, 281] on span "Додати бренд" at bounding box center [608, 285] width 57 height 12
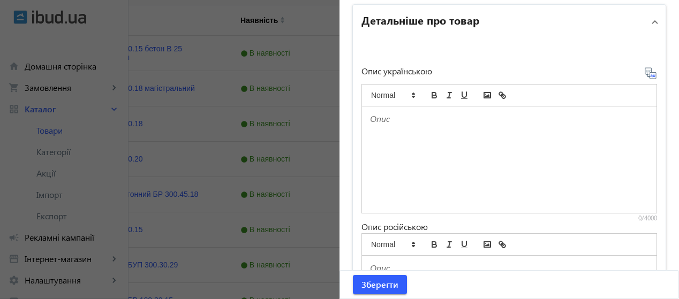
scroll to position [753, 0]
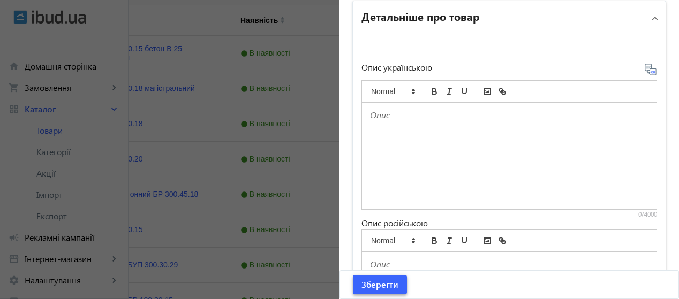
click at [389, 285] on span "Зберегти" at bounding box center [379, 285] width 37 height 12
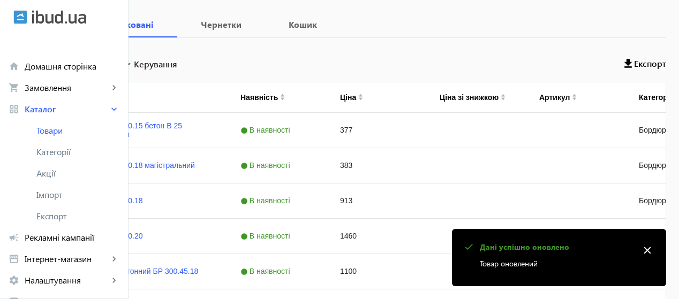
scroll to position [210, 0]
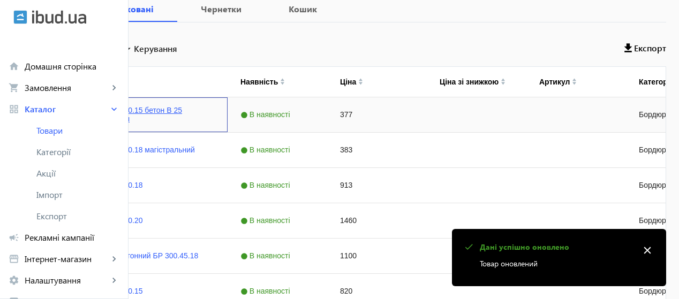
click at [215, 110] on link "Бордюр БР 100.30.15 бетон В 25 1000х300х150 мм" at bounding box center [141, 114] width 147 height 17
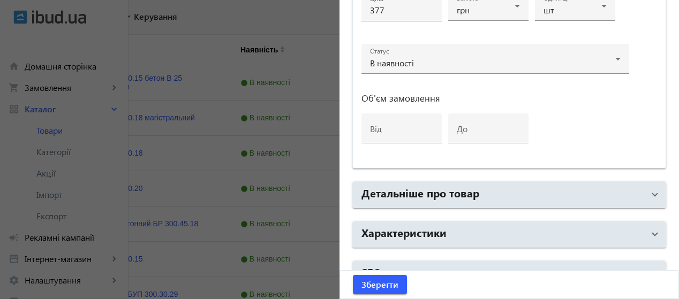
scroll to position [590, 0]
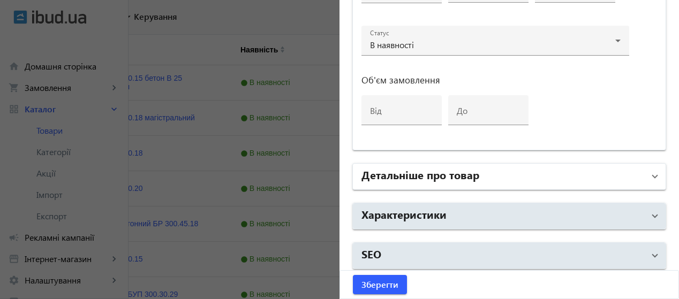
click at [614, 174] on mat-panel-title "Детальніше про товар" at bounding box center [502, 176] width 283 height 19
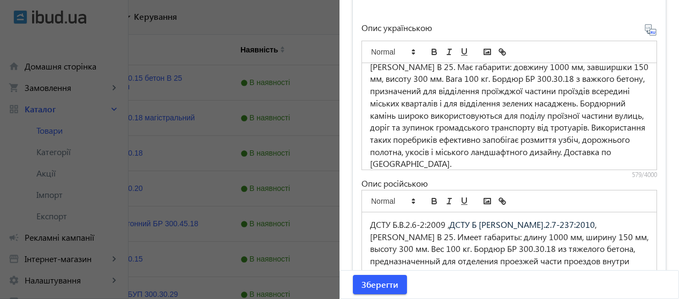
scroll to position [28, 0]
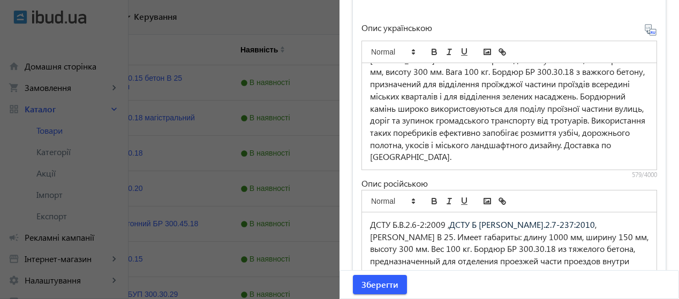
drag, startPoint x: 367, startPoint y: 71, endPoint x: 483, endPoint y: 158, distance: 144.5
click at [483, 158] on p "ДСТУ Б. В. 2.6-2:2009 , ДСТУ Б [PERSON_NAME].2.7-237:2010 , [PERSON_NAME] В 25.…" at bounding box center [509, 103] width 278 height 122
copy p "ДСТУ Б. В. 2.6-2:2009 , ДСТУ Б [PERSON_NAME].2.7-237:2010 , [PERSON_NAME] В 25.…"
click at [313, 40] on div at bounding box center [339, 149] width 679 height 299
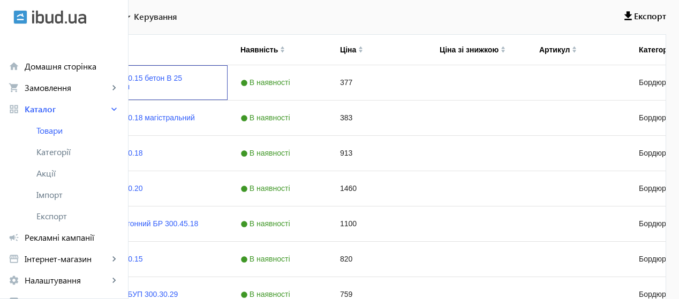
scroll to position [0, 0]
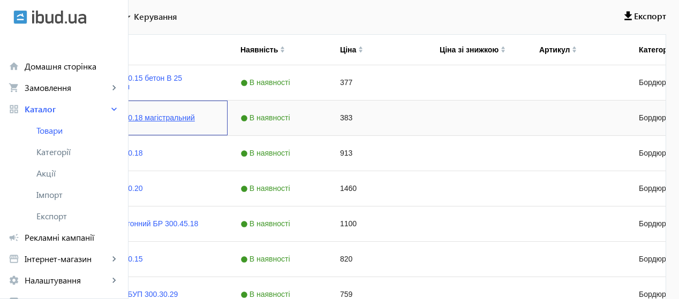
click at [195, 114] on link "Бордюр БР 100.30.18 магістральний" at bounding box center [131, 117] width 127 height 9
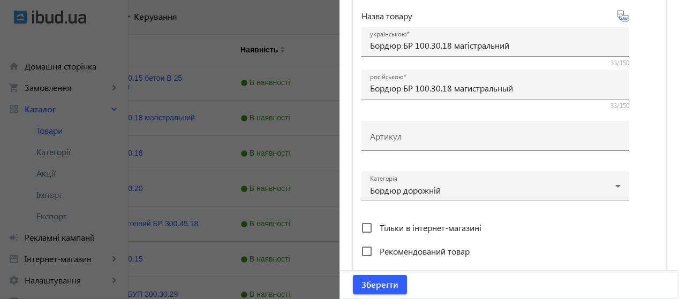
scroll to position [230, 0]
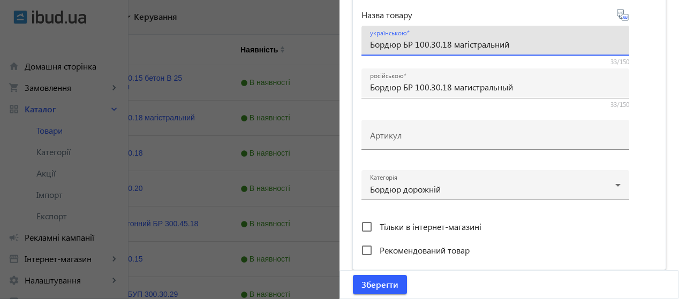
click at [521, 49] on input "Бордюр БР 100.30.18 магістральний" at bounding box center [495, 44] width 251 height 11
click at [545, 43] on input "Бордюр БР 100.30.18 магістральний B 30 10003001800" at bounding box center [495, 44] width 251 height 11
click at [564, 45] on input "Бордюр БР 100.30.18 магістральний B 30 1000x3001800" at bounding box center [495, 44] width 251 height 11
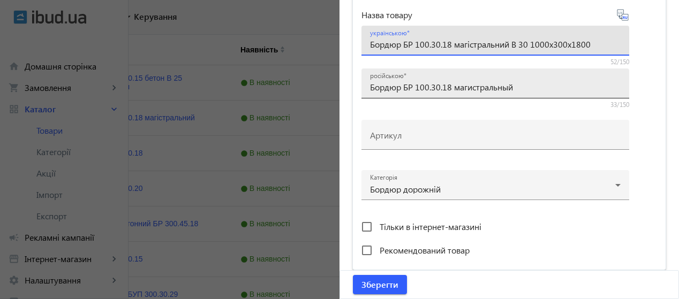
type input "Бордюр БР 100.30.18 магістральний B 30 1000x300x1800"
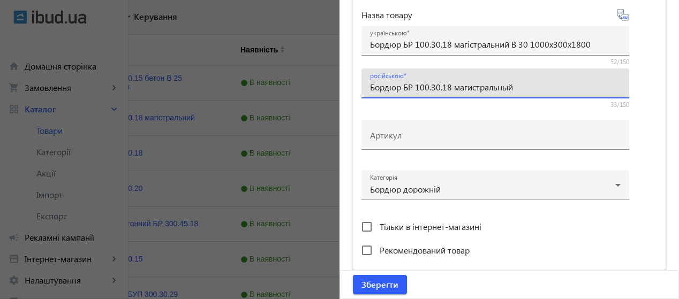
click at [521, 88] on input "Бордюр БР 100.30.18 магистральный" at bounding box center [495, 86] width 251 height 11
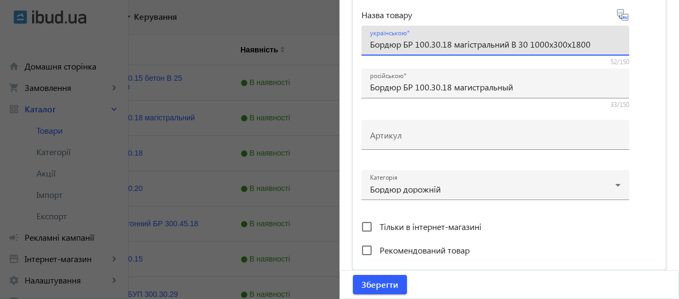
drag, startPoint x: 507, startPoint y: 48, endPoint x: 591, endPoint y: 45, distance: 84.1
click at [591, 45] on input "Бордюр БР 100.30.18 магістральний B 30 1000x300x1800" at bounding box center [495, 44] width 251 height 11
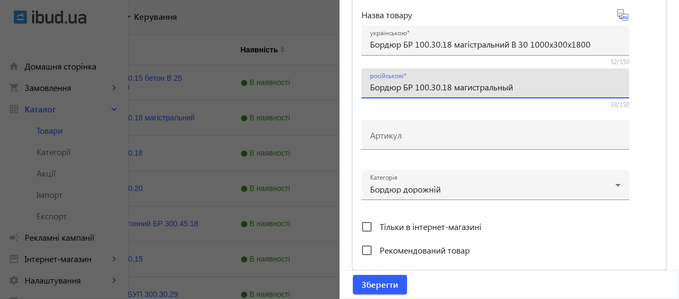
click at [572, 83] on input "Бордюр БР 100.30.18 магистральный" at bounding box center [495, 86] width 251 height 11
paste input "B 30 1000x300x1800"
click at [513, 88] on input "Бордюр БР 100.30.18 магистральный B 30 1000x300x1800" at bounding box center [495, 86] width 251 height 11
type input "Бордюр БР 100.30.18 магистральный B 30 1000x300x1800"
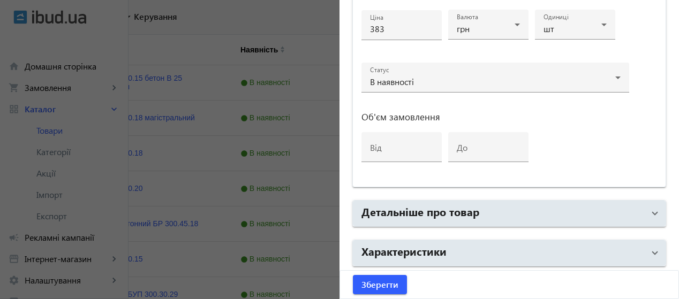
scroll to position [590, 0]
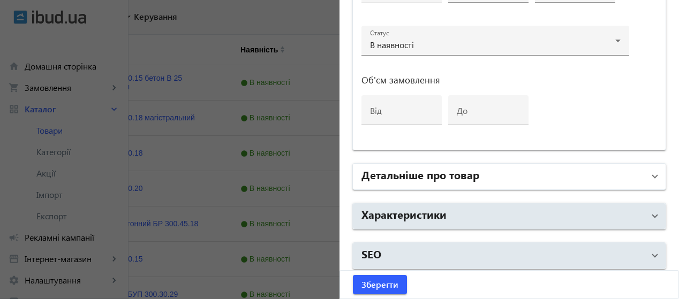
click at [560, 170] on mat-panel-title "Детальніше про товар" at bounding box center [502, 176] width 283 height 19
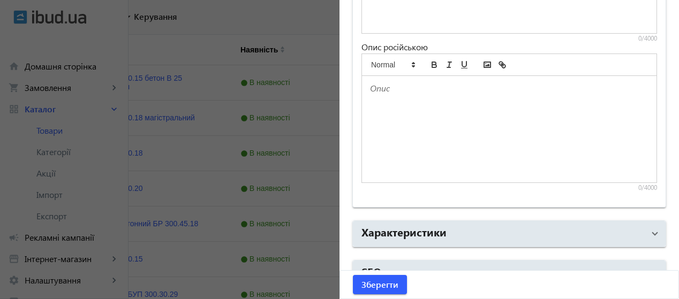
scroll to position [945, 0]
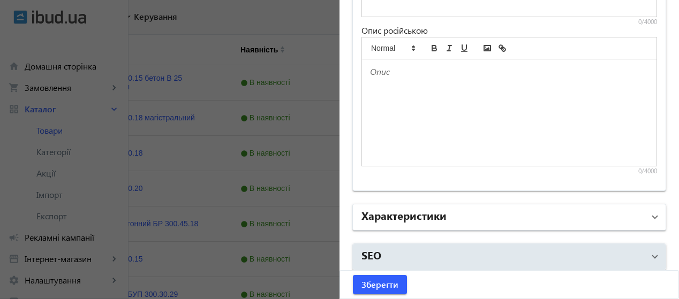
click at [504, 220] on mat-panel-title "Характеристики" at bounding box center [502, 217] width 283 height 19
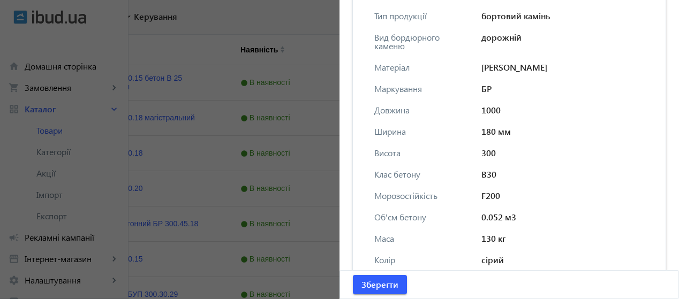
scroll to position [1210, 0]
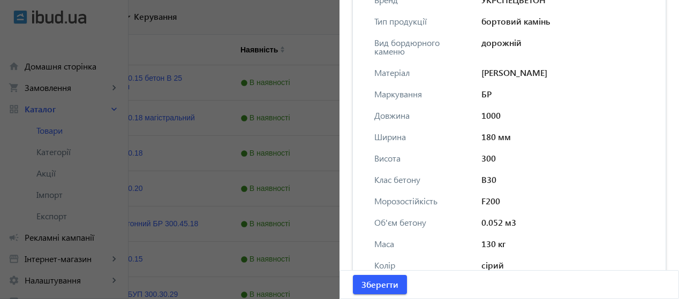
click at [491, 240] on span "130 кг" at bounding box center [562, 244] width 188 height 9
drag, startPoint x: 491, startPoint y: 239, endPoint x: 485, endPoint y: 240, distance: 6.4
click at [485, 240] on span "130 кг" at bounding box center [562, 244] width 188 height 9
click at [547, 247] on div "Бренд УКРСПЕЦБЕТОН Тип продукції бортовий камінь Вид бордюрного каменю дорожній…" at bounding box center [508, 145] width 295 height 298
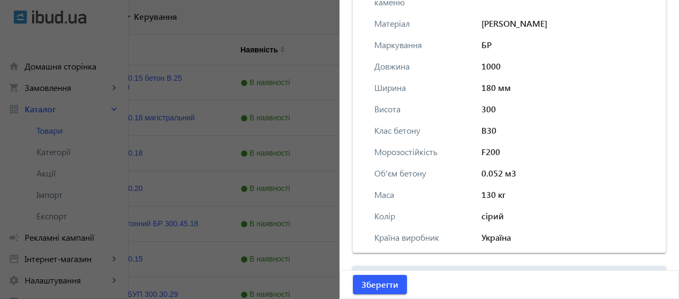
scroll to position [1281, 0]
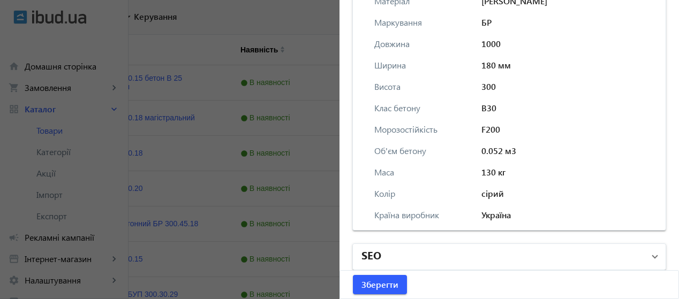
click at [576, 249] on mat-panel-title "SEO" at bounding box center [502, 256] width 283 height 19
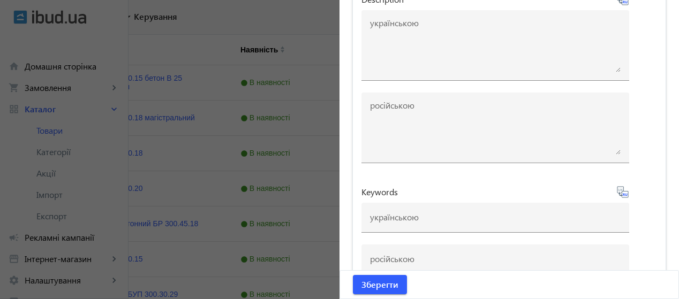
scroll to position [1707, 0]
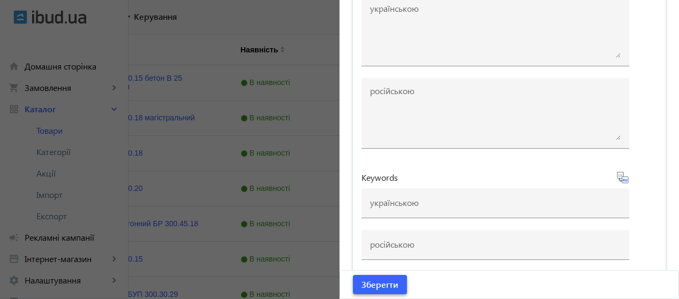
click at [377, 280] on span "Зберегти" at bounding box center [379, 285] width 37 height 12
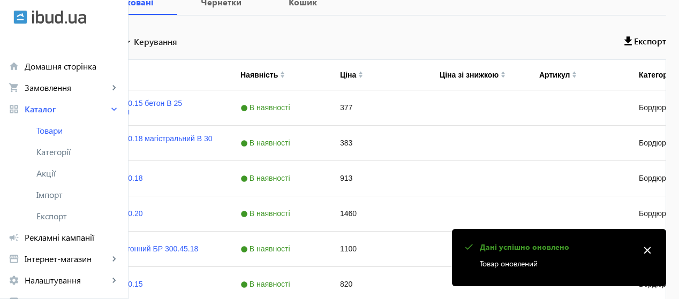
scroll to position [227, 0]
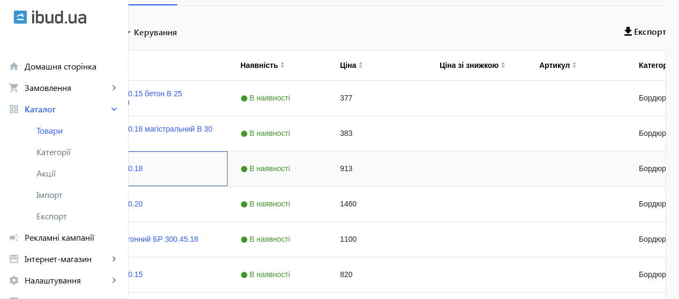
drag, startPoint x: 265, startPoint y: 169, endPoint x: 188, endPoint y: 158, distance: 78.3
click at [188, 158] on div "Бордюр БР 300.30.18" at bounding box center [120, 168] width 214 height 35
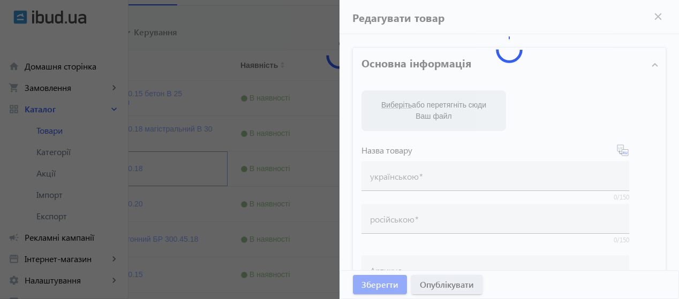
type input "Бордюр БР 300.30.18"
type input "913"
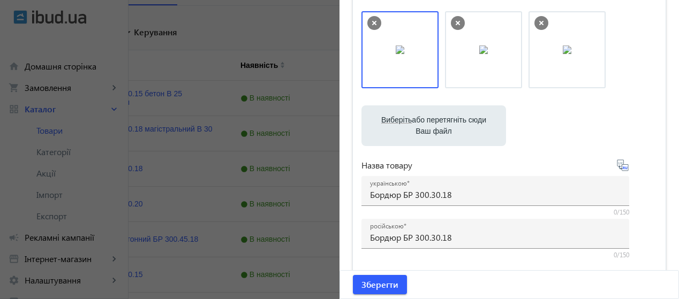
scroll to position [85, 0]
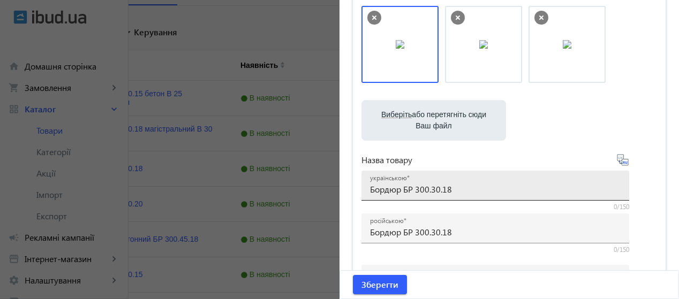
drag, startPoint x: 365, startPoint y: 189, endPoint x: 465, endPoint y: 192, distance: 100.1
click at [465, 192] on div "українською Бордюр БР 300.30.18" at bounding box center [495, 186] width 268 height 30
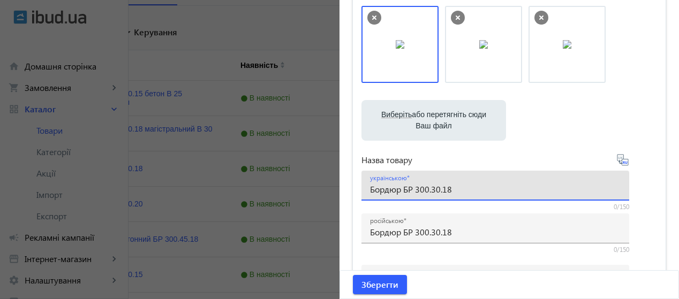
drag, startPoint x: 465, startPoint y: 192, endPoint x: 362, endPoint y: 189, distance: 102.8
click at [362, 189] on div "українською Бордюр БР 300.30.18" at bounding box center [495, 186] width 268 height 30
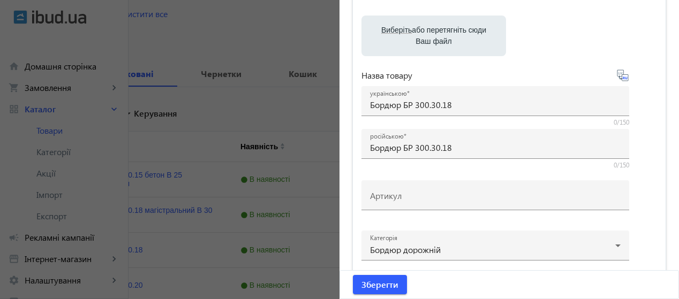
scroll to position [163, 0]
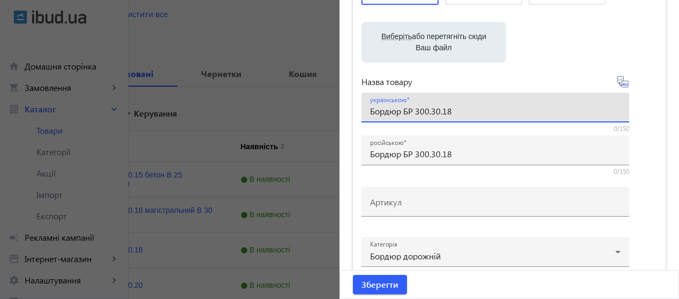
click at [458, 113] on input "Бордюр БР 300.30.18" at bounding box center [495, 110] width 251 height 11
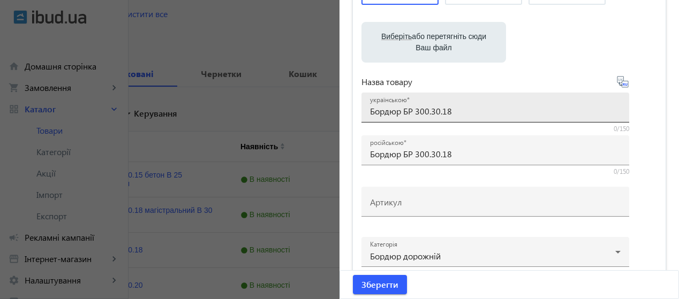
click at [498, 103] on div "українською Бордюр БР 300.30.18" at bounding box center [495, 108] width 251 height 30
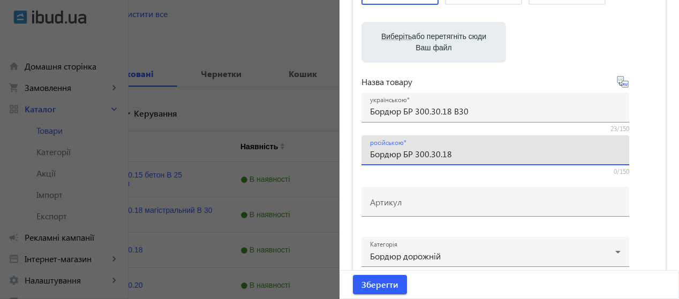
click at [476, 148] on input "Бордюр БР 300.30.18" at bounding box center [495, 153] width 251 height 11
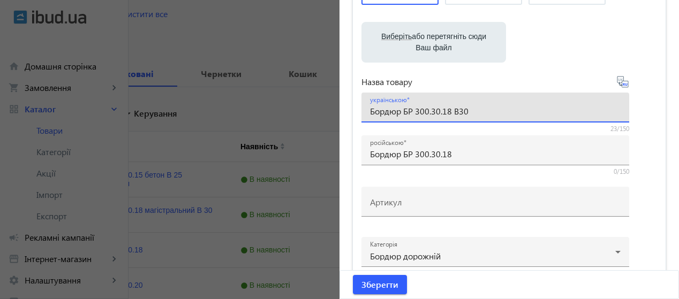
click at [458, 115] on input "Бордюр БР 300.30.18 B30" at bounding box center [495, 110] width 251 height 11
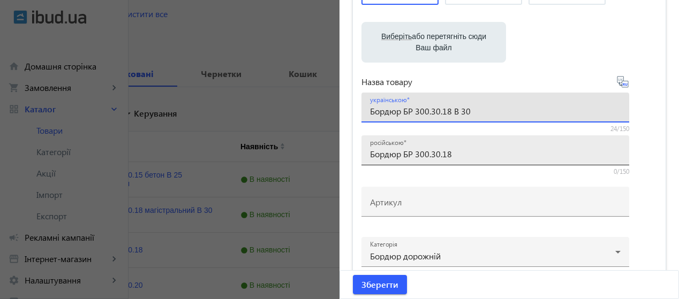
type input "Бордюр БР 300.30.18 B 30"
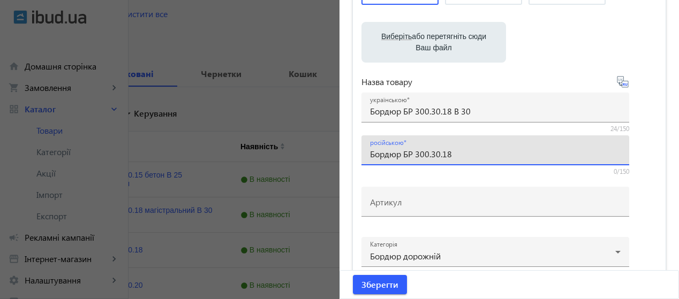
click at [460, 151] on input "Бордюр БР 300.30.18" at bounding box center [495, 153] width 251 height 11
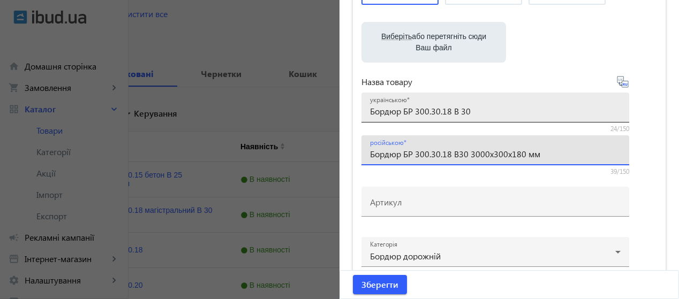
type input "Бордюр БР 300.30.18 B30 3000x300x180 мм"
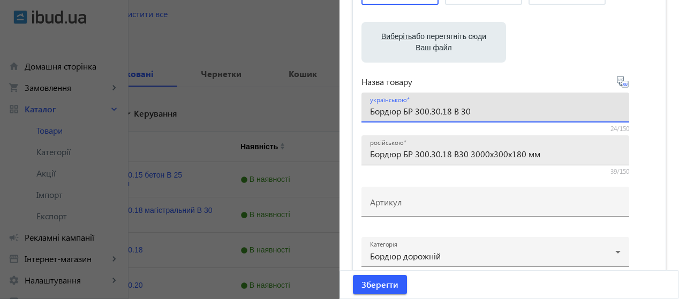
drag, startPoint x: 518, startPoint y: 104, endPoint x: 456, endPoint y: 151, distance: 78.4
click at [456, 151] on div "Назва товару українською Бордюр БР 300.30.18 B 30 24/150 російською Бордюр БР 3…" at bounding box center [495, 125] width 268 height 101
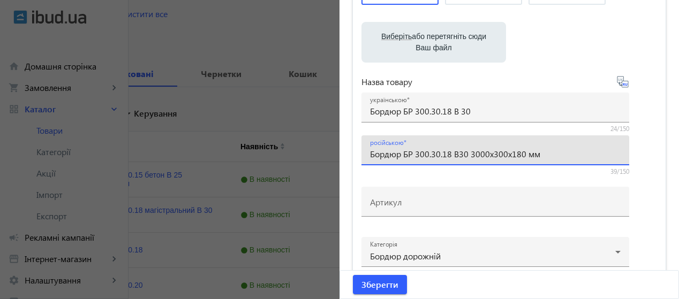
click at [453, 153] on input "Бордюр БР 300.30.18 B30 3000x300x180 мм" at bounding box center [495, 153] width 251 height 11
drag, startPoint x: 453, startPoint y: 153, endPoint x: 548, endPoint y: 148, distance: 95.4
click at [548, 148] on input "Бордюр БР 300.30.18 B30 3000x300x180 мм" at bounding box center [495, 153] width 251 height 11
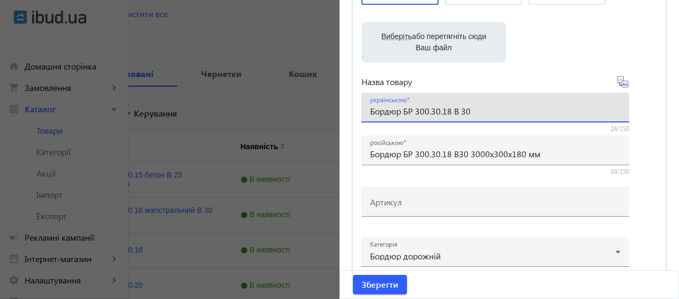
click at [495, 112] on input "Бордюр БР 300.30.18 B 30" at bounding box center [495, 110] width 251 height 11
paste input "B30 3000x300x180 мм"
drag, startPoint x: 481, startPoint y: 111, endPoint x: 469, endPoint y: 111, distance: 11.8
click at [469, 111] on input "Бордюр БР 300.30.18 B 30B30 3000x300x180 мм" at bounding box center [495, 110] width 251 height 11
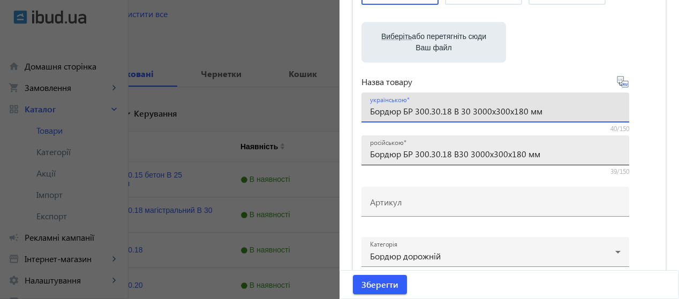
type input "Бордюр БР 300.30.18 B 30 3000x300x180 мм"
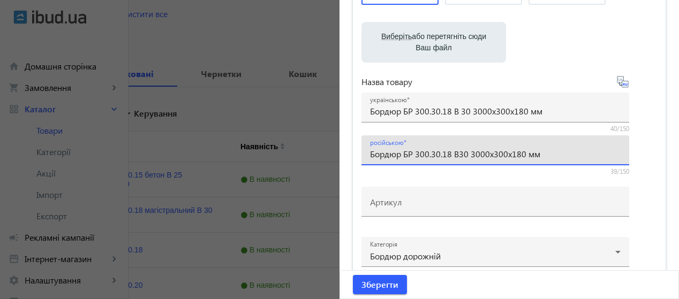
click at [458, 152] on input "Бордюр БР 300.30.18 B30 3000x300x180 мм" at bounding box center [495, 153] width 251 height 11
type input "Бордюр БР 300.30.18 B 30 3000x300x180 мм"
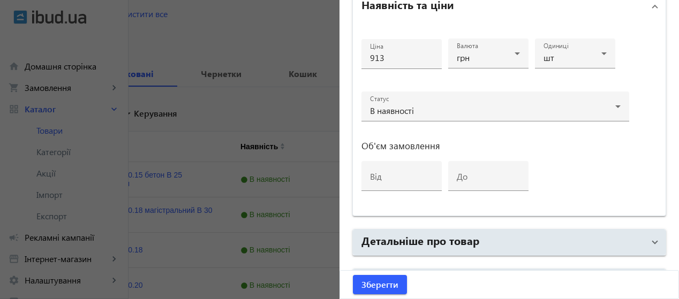
scroll to position [464, 0]
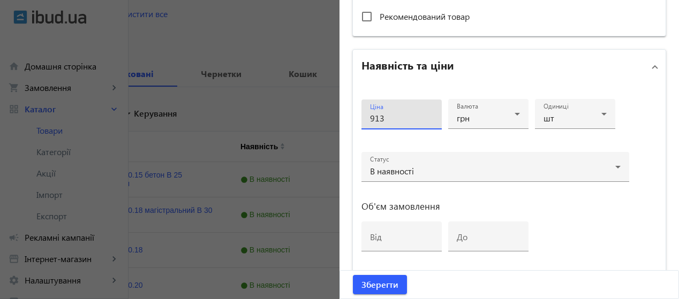
click at [405, 113] on input "913" at bounding box center [401, 117] width 63 height 11
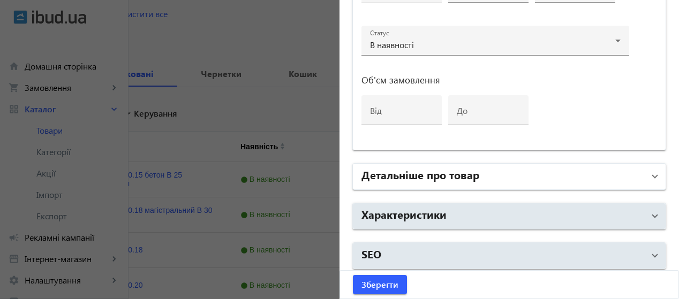
click at [472, 172] on h2 "Детальніше про товар" at bounding box center [420, 174] width 118 height 15
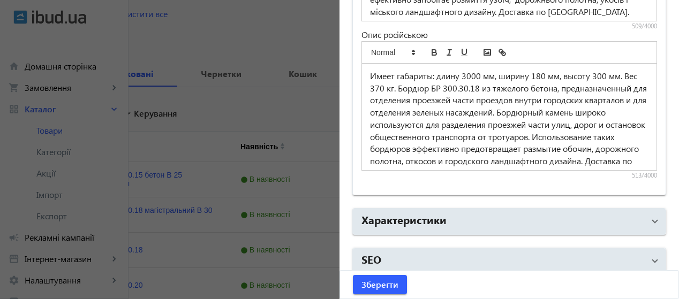
scroll to position [945, 0]
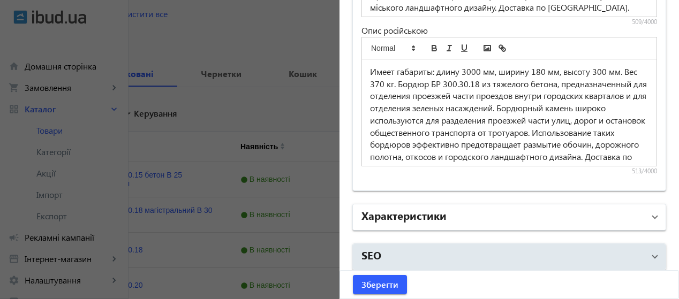
click at [512, 217] on mat-panel-title "Характеристики" at bounding box center [502, 217] width 283 height 19
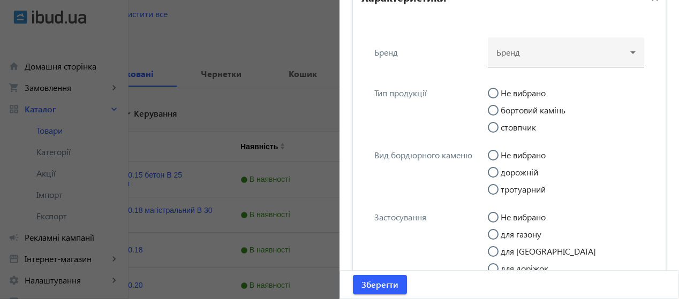
scroll to position [1205, 0]
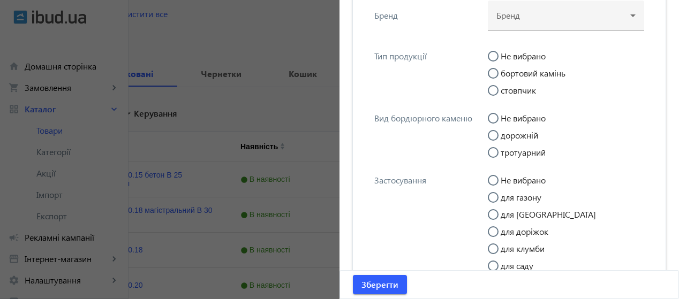
click at [496, 69] on input "бортовий камінь" at bounding box center [498, 78] width 21 height 21
radio input "true"
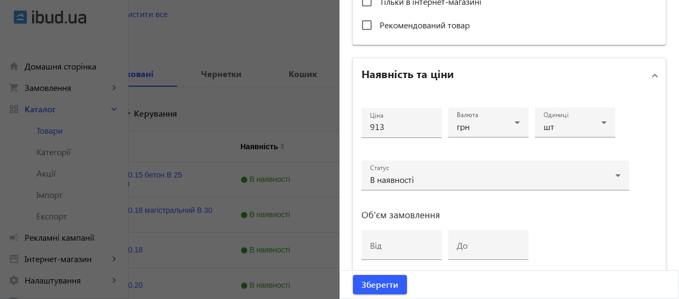
scroll to position [461, 0]
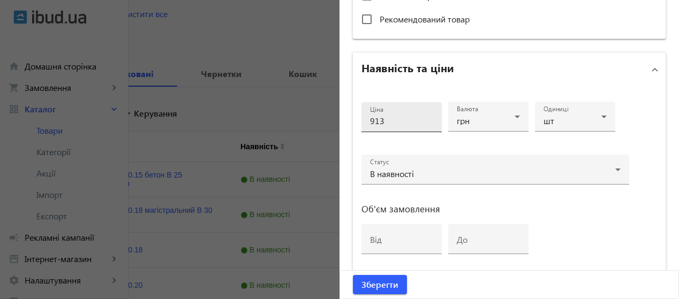
click at [393, 115] on input "913" at bounding box center [401, 120] width 63 height 11
type input "9"
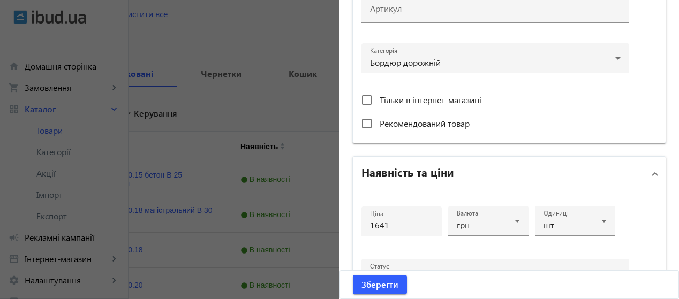
scroll to position [344, 0]
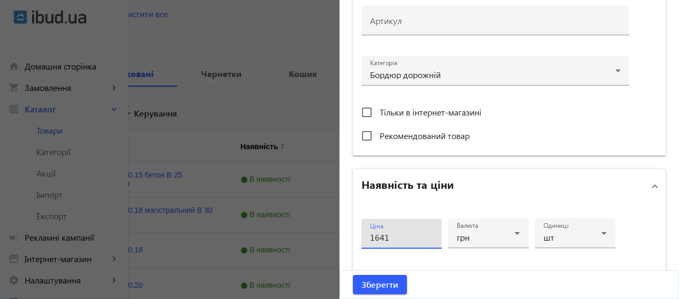
click at [407, 237] on input "1641" at bounding box center [401, 237] width 63 height 11
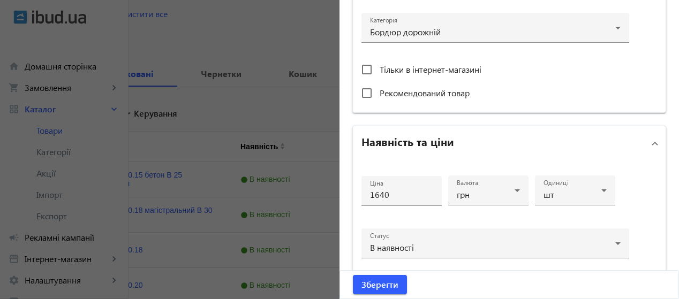
scroll to position [412, 0]
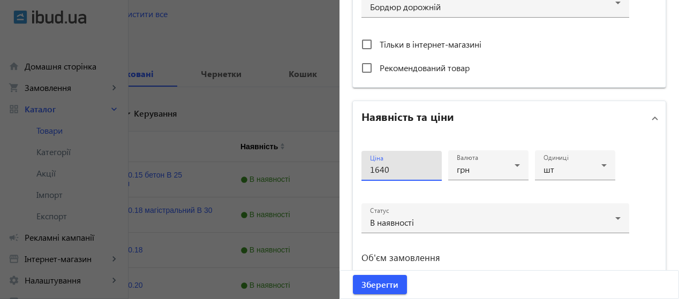
click at [395, 172] on input "1640" at bounding box center [401, 169] width 63 height 11
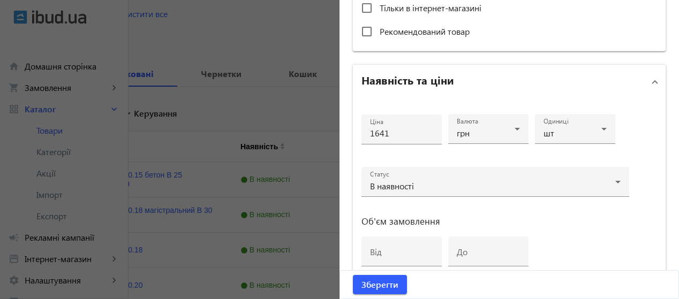
scroll to position [418, 0]
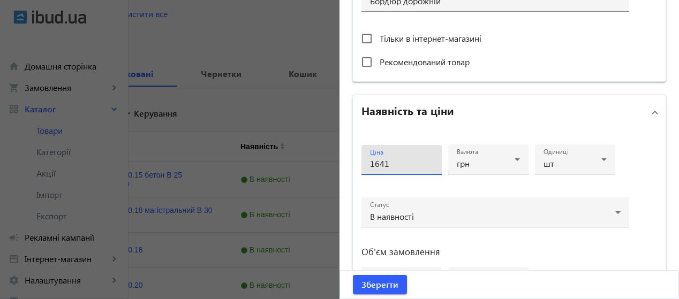
click at [395, 159] on input "1641" at bounding box center [401, 163] width 63 height 11
type input "1639"
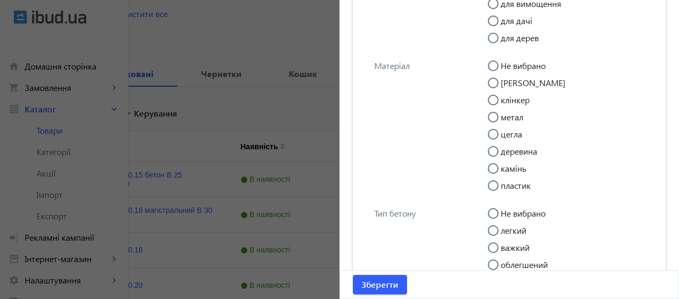
scroll to position [1524, 0]
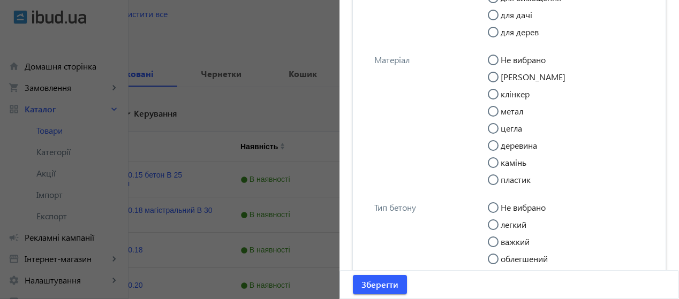
click at [492, 79] on input "[PERSON_NAME]" at bounding box center [498, 82] width 21 height 21
radio input "true"
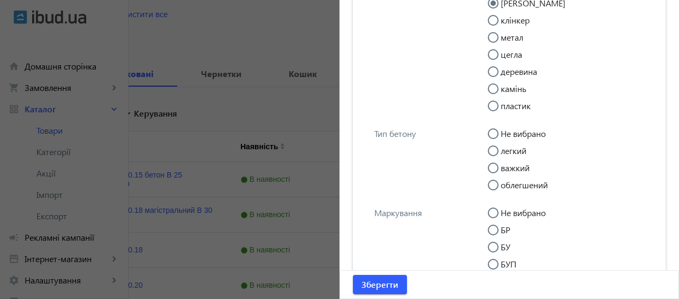
scroll to position [1635, 0]
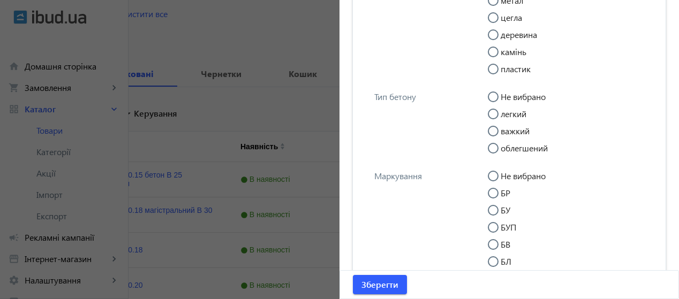
click at [494, 136] on input "важкий" at bounding box center [498, 136] width 21 height 21
radio input "true"
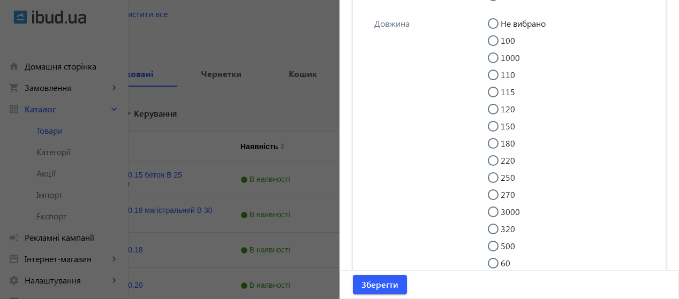
scroll to position [1924, 0]
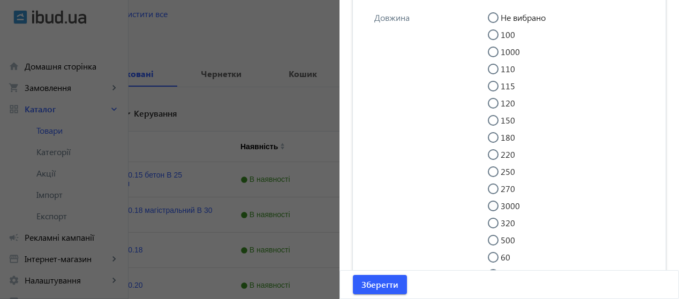
click at [494, 215] on input "3000" at bounding box center [498, 211] width 21 height 21
radio input "true"
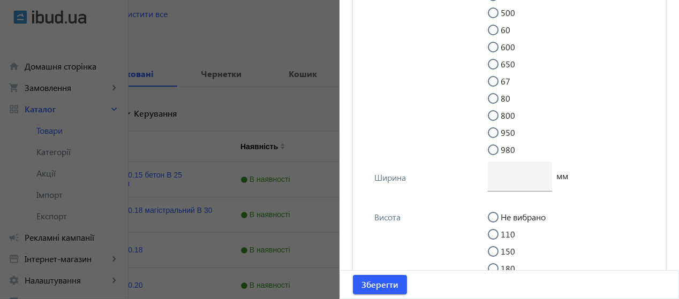
scroll to position [2226, 0]
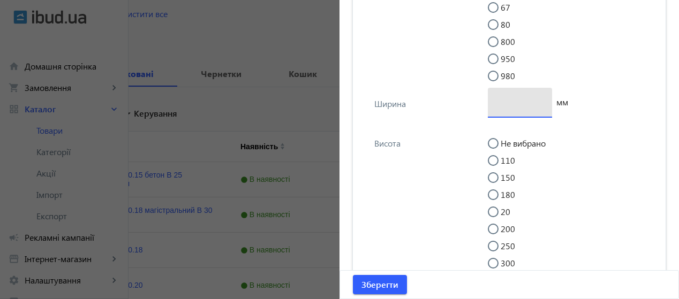
click at [514, 108] on input "number" at bounding box center [519, 101] width 47 height 11
type input "180"
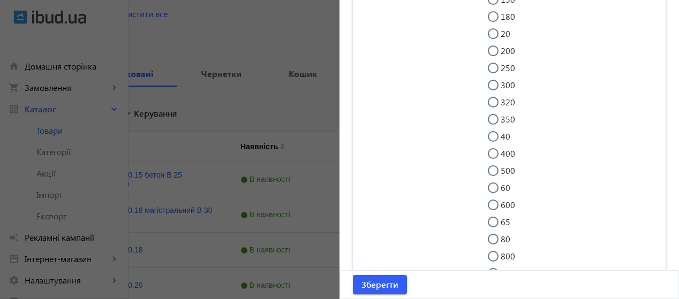
scroll to position [2410, 0]
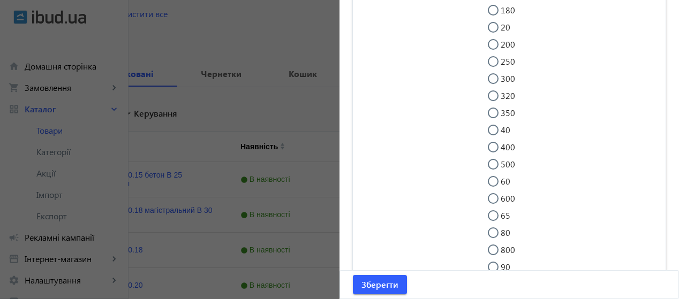
click at [494, 94] on input "300" at bounding box center [498, 83] width 21 height 21
radio input "true"
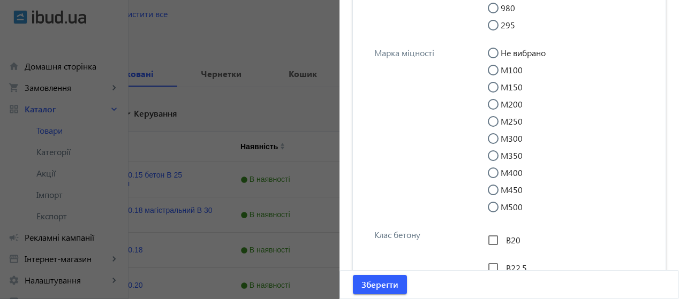
scroll to position [2705, 0]
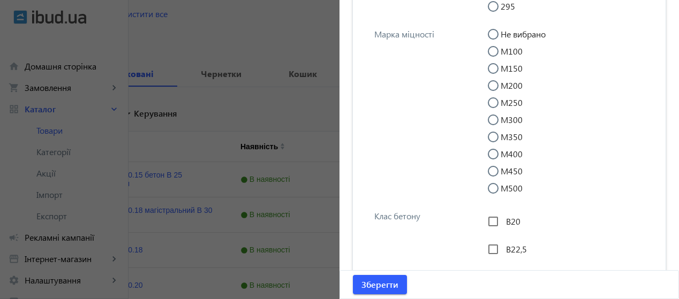
click at [491, 170] on input "М400" at bounding box center [498, 159] width 21 height 21
radio input "true"
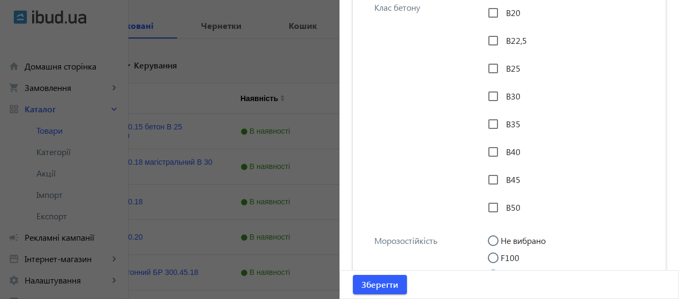
scroll to position [2926, 0]
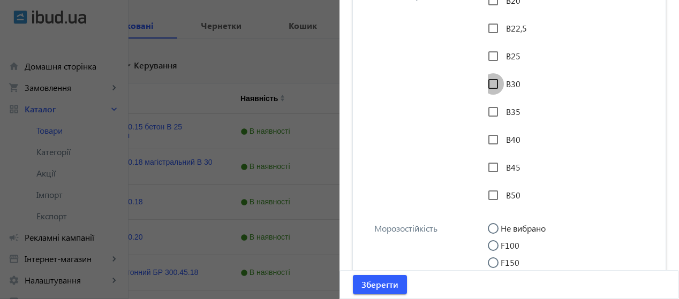
click at [494, 95] on input "В30" at bounding box center [492, 83] width 21 height 21
checkbox input "true"
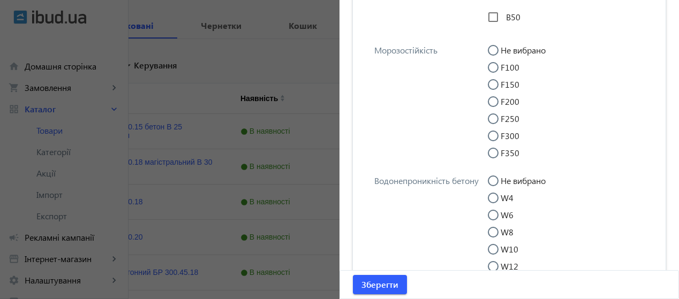
scroll to position [3111, 0]
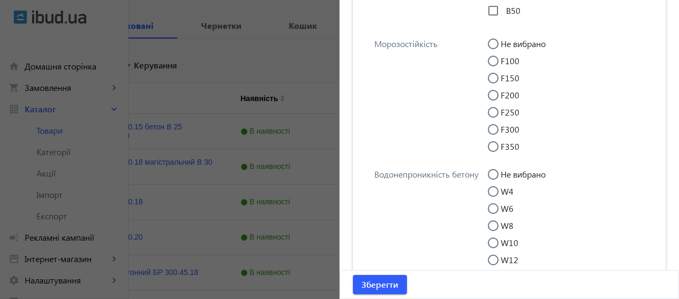
click at [490, 111] on input "F200" at bounding box center [498, 100] width 21 height 21
radio input "true"
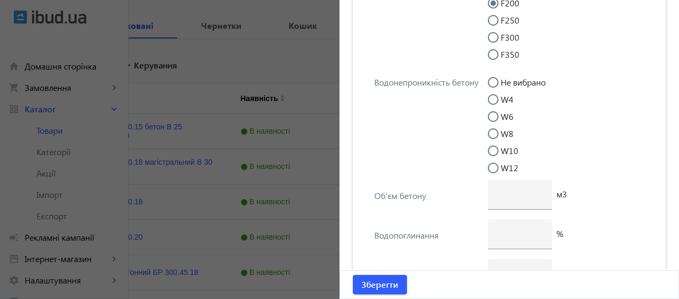
scroll to position [3222, 0]
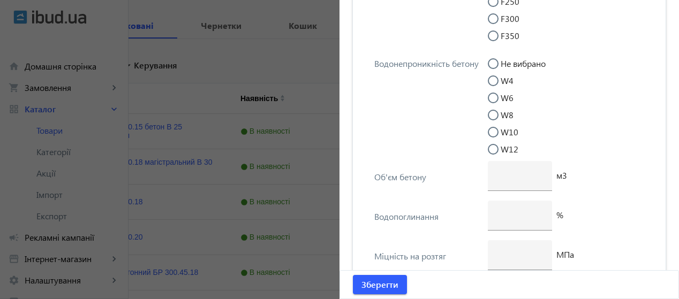
click at [491, 114] on input "W6" at bounding box center [498, 103] width 21 height 21
radio input "true"
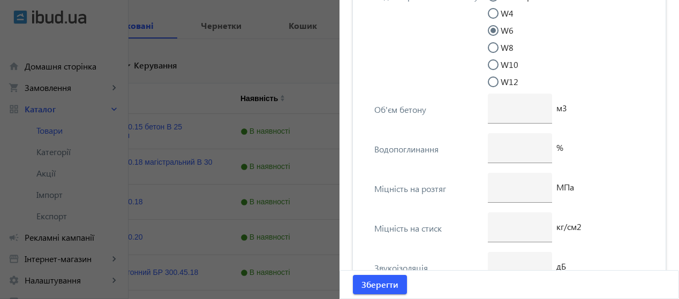
scroll to position [3295, 0]
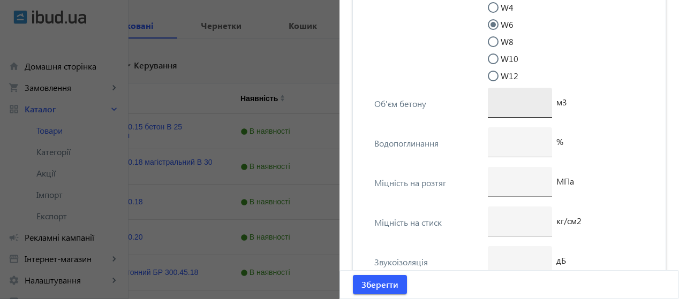
click at [518, 118] on div at bounding box center [519, 103] width 47 height 30
type input "0"
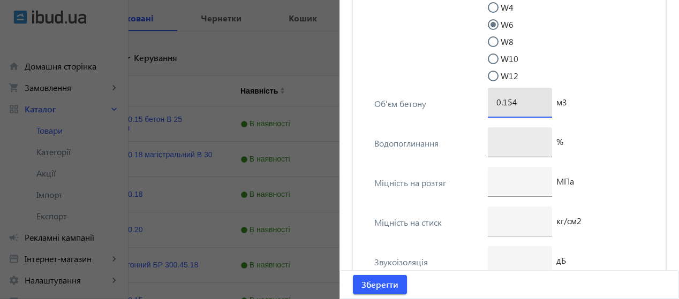
type input "0.154"
click at [496, 157] on div at bounding box center [519, 142] width 47 height 30
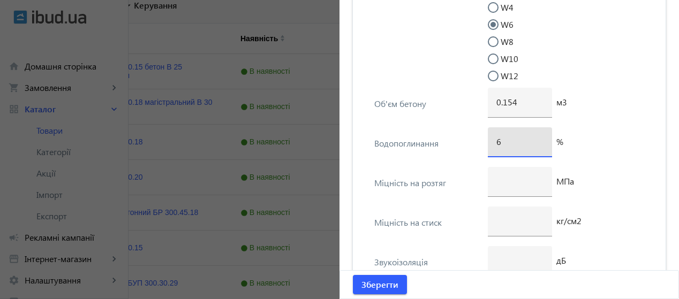
scroll to position [263, 0]
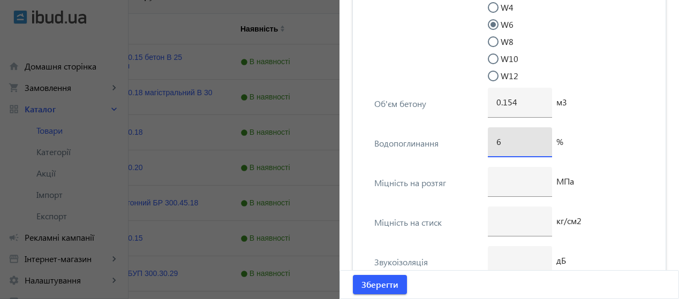
type input "6"
drag, startPoint x: 371, startPoint y: 253, endPoint x: 453, endPoint y: 253, distance: 81.4
click at [453, 227] on div "Міцність на стиск" at bounding box center [427, 222] width 107 height 10
copy div "Міцність на стиск"
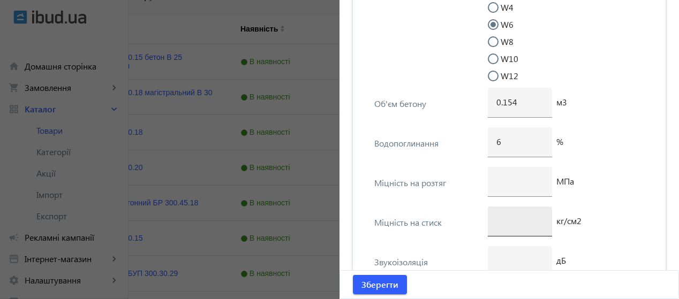
click at [509, 226] on input "number" at bounding box center [519, 220] width 47 height 11
type input "392"
click at [506, 197] on div at bounding box center [519, 182] width 47 height 30
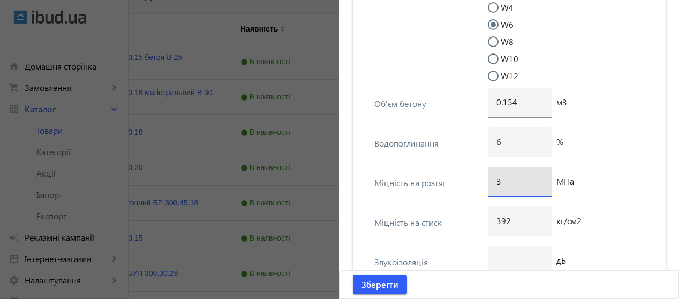
type input "39"
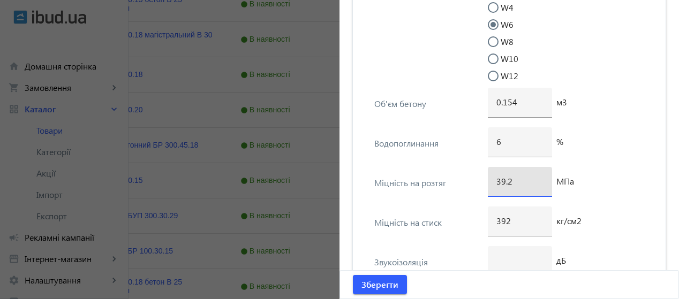
scroll to position [321, 0]
type input "39.2"
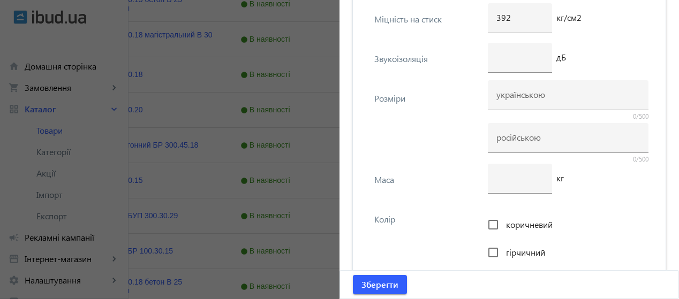
scroll to position [3529, 0]
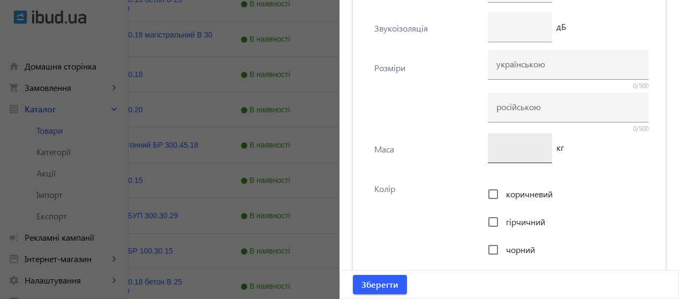
click at [519, 163] on div at bounding box center [519, 148] width 47 height 30
type input "370"
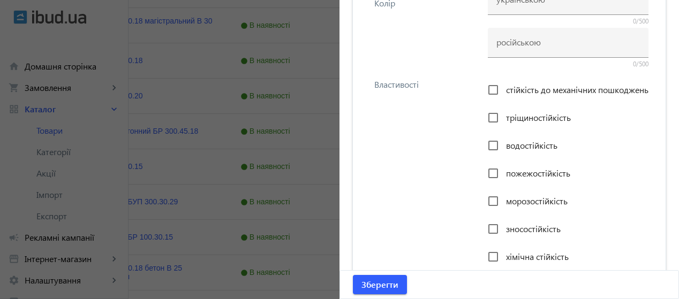
scroll to position [4255, 0]
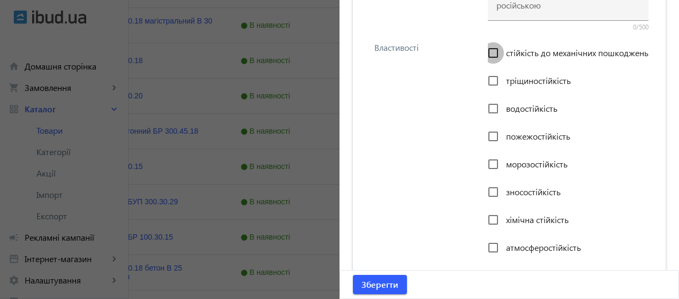
click at [491, 64] on input "стійкість до механічних пошкоджень" at bounding box center [492, 52] width 21 height 21
checkbox input "true"
click at [489, 92] on input "тріщиностійкість" at bounding box center [492, 80] width 21 height 21
checkbox input "true"
click at [489, 119] on input "водостійкість" at bounding box center [492, 108] width 21 height 21
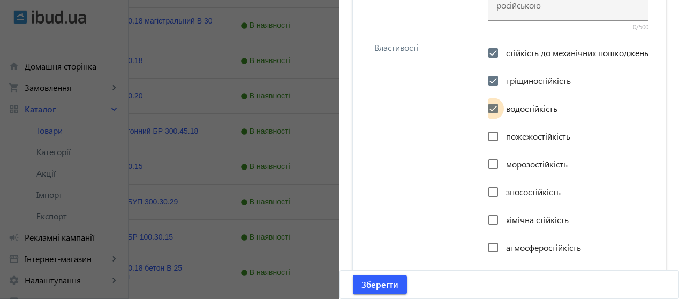
checkbox input "true"
drag, startPoint x: 484, startPoint y: 68, endPoint x: 568, endPoint y: 189, distance: 147.6
click at [568, 189] on div "Властивості стійкість до механічних пошкоджень тріщиностійкість водостійкість п…" at bounding box center [508, 148] width 295 height 233
click at [489, 147] on input "пожежостійкість" at bounding box center [492, 136] width 21 height 21
checkbox input "true"
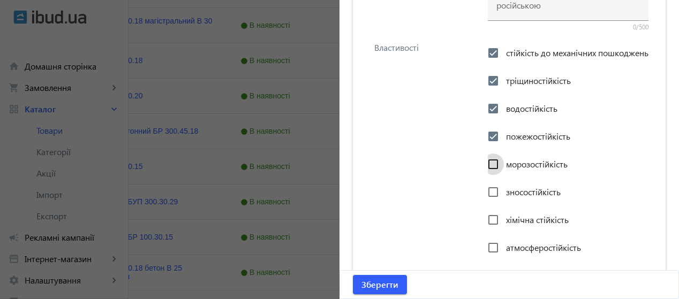
click at [488, 175] on input "морозостійкість" at bounding box center [492, 164] width 21 height 21
checkbox input "true"
click at [484, 203] on input "зносостійкість" at bounding box center [492, 191] width 21 height 21
checkbox input "true"
click at [487, 231] on input "хімічна стійкість" at bounding box center [492, 219] width 21 height 21
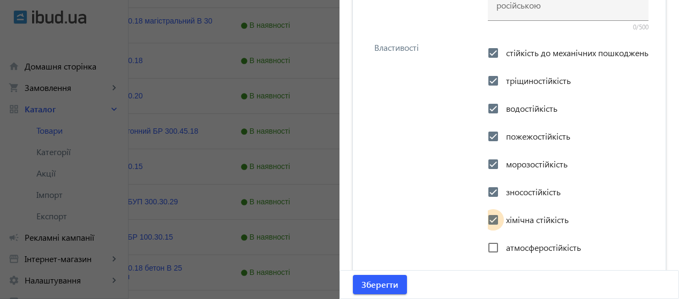
checkbox input "true"
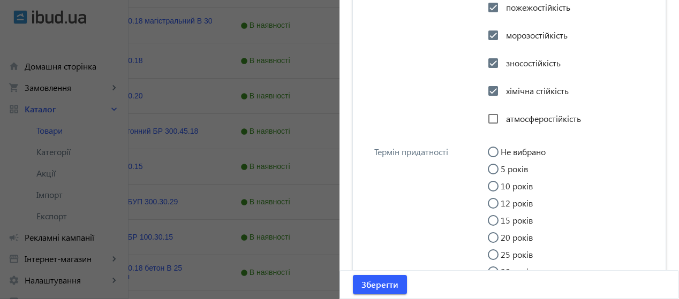
scroll to position [4396, 0]
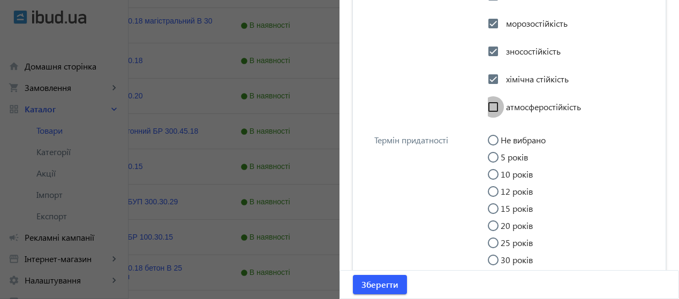
click at [490, 118] on input "атмосферостійкість" at bounding box center [492, 106] width 21 height 21
drag, startPoint x: 498, startPoint y: 142, endPoint x: 470, endPoint y: 24, distance: 121.0
click at [470, 24] on div "Властивості стійкість до механічних пошкоджень тріщиностійкість водостійкість п…" at bounding box center [508, 7] width 295 height 233
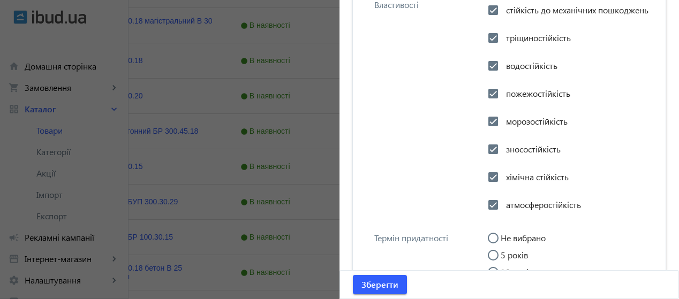
scroll to position [4310, 0]
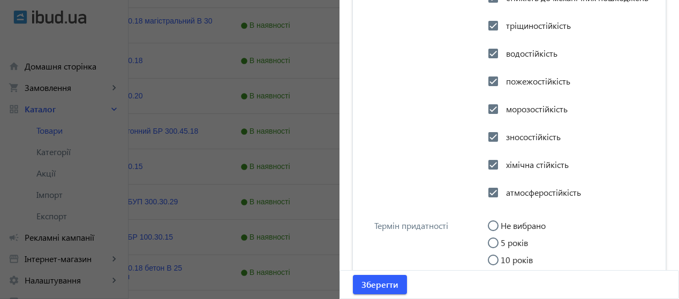
drag, startPoint x: 481, startPoint y: 12, endPoint x: 587, endPoint y: 221, distance: 234.1
click at [587, 210] on div "Властивості стійкість до механічних пошкоджень тріщиностійкість водостійкість п…" at bounding box center [508, 92] width 295 height 233
click at [488, 203] on input "атмосферостійкість" at bounding box center [492, 192] width 21 height 21
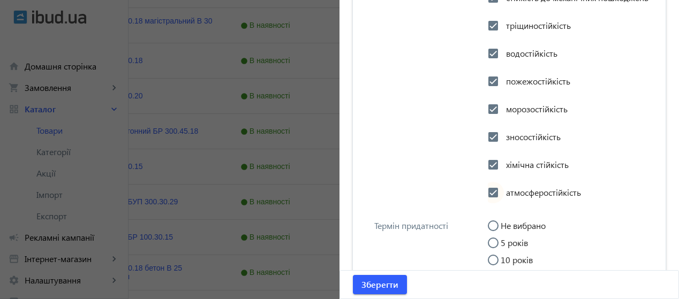
click at [490, 203] on input "атмосферостійкість" at bounding box center [492, 192] width 21 height 21
click at [478, 23] on div "Властивості стійкість до механічних пошкоджень тріщиностійкість водостійкість п…" at bounding box center [508, 92] width 295 height 233
drag, startPoint x: 475, startPoint y: 10, endPoint x: 581, endPoint y: 216, distance: 231.3
click at [581, 210] on div "Властивості стійкість до механічних пошкоджень тріщиностійкість водостійкість п…" at bounding box center [508, 92] width 295 height 233
click at [484, 203] on input "атмосферостійкість" at bounding box center [492, 192] width 21 height 21
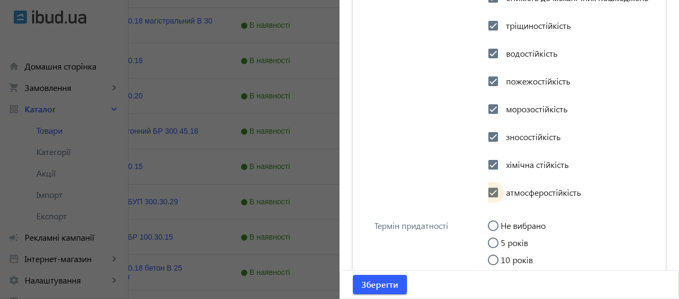
checkbox input "true"
click at [490, 36] on input "тріщиностійкість" at bounding box center [492, 25] width 21 height 21
checkbox input "false"
click at [490, 64] on input "водостійкість" at bounding box center [492, 53] width 21 height 21
checkbox input "false"
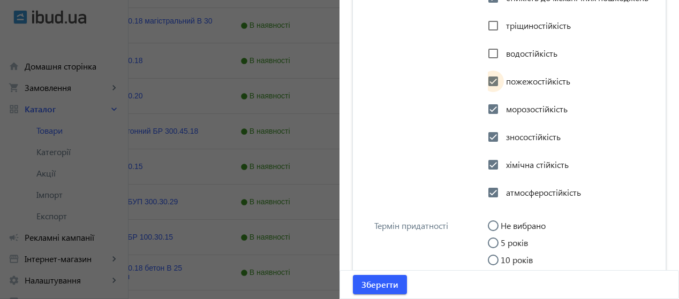
click at [488, 92] on input "пожежостійкість" at bounding box center [492, 81] width 21 height 21
checkbox input "true"
click at [491, 64] on input "водостійкість" at bounding box center [492, 53] width 21 height 21
checkbox input "true"
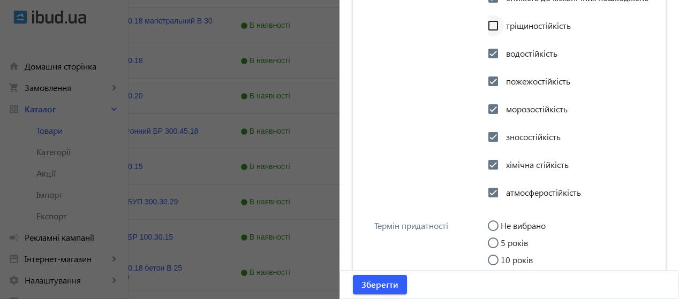
click at [488, 36] on input "тріщиностійкість" at bounding box center [492, 25] width 21 height 21
checkbox input "true"
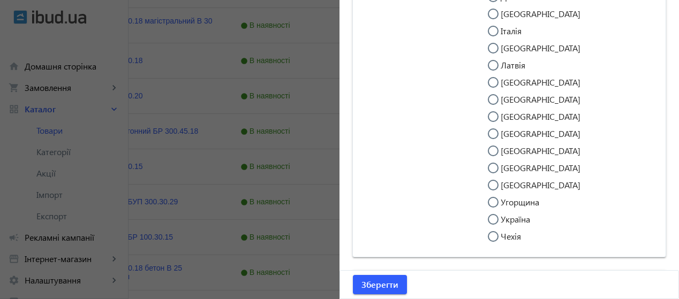
scroll to position [4857, 0]
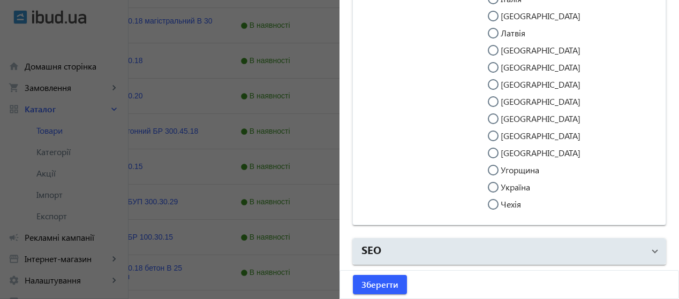
click at [488, 187] on input "Україна" at bounding box center [498, 192] width 21 height 21
radio input "true"
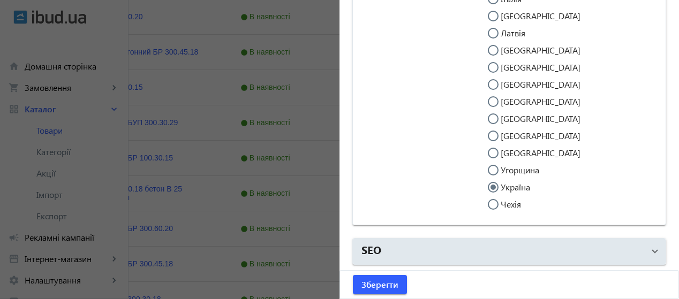
scroll to position [415, 0]
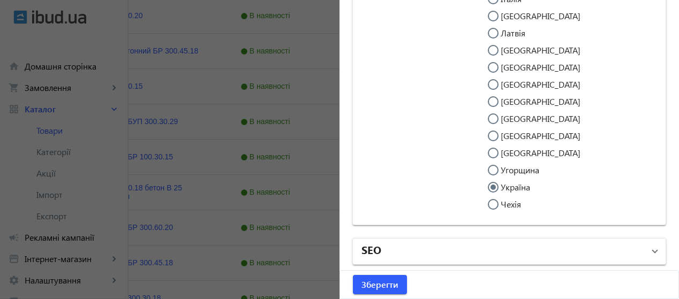
click at [648, 245] on mat-expansion-panel-header "SEO" at bounding box center [509, 252] width 313 height 26
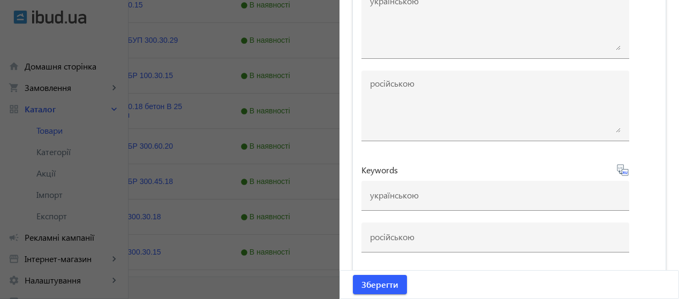
scroll to position [5283, 0]
drag, startPoint x: 359, startPoint y: 174, endPoint x: 398, endPoint y: 174, distance: 39.6
click at [398, 174] on div "Keywords" at bounding box center [495, 170] width 268 height 13
copy span "Keywords"
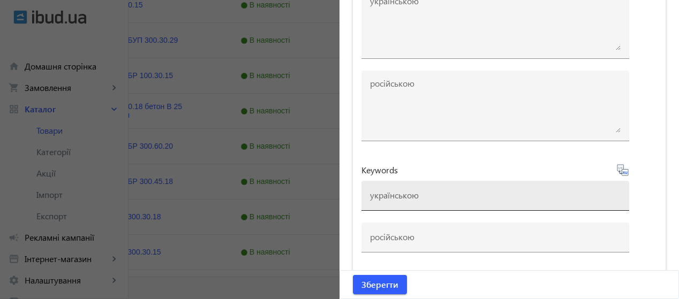
click at [415, 203] on div at bounding box center [495, 196] width 251 height 30
paste input "бордюр 300.30.18, бордюр дорожній, купити бордюр, бордюр тротуарний, бордюр від…"
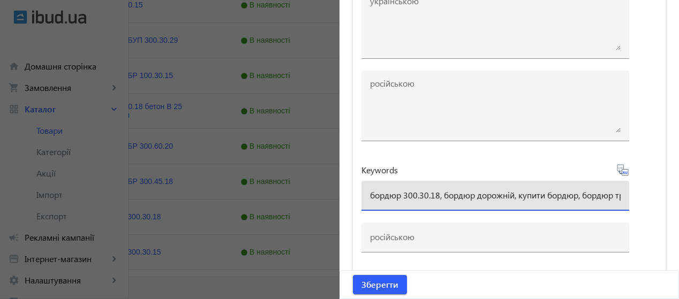
scroll to position [0, 651]
type input "бордюр 300.30.18, бордюр дорожній, купити бордюр, бордюр тротуарний, бордюр від…"
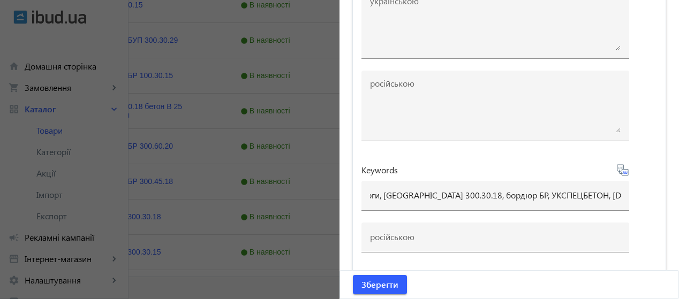
scroll to position [0, 0]
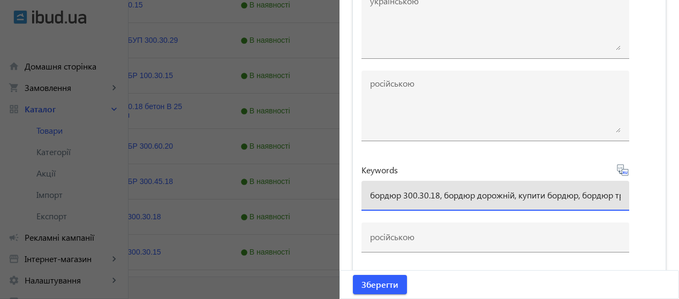
click at [589, 198] on input "бордюр 300.30.18, бордюр дорожній, купити бордюр, бордюр тротуарний, бордюр від…" at bounding box center [495, 194] width 251 height 11
click at [612, 199] on input "бордюр 300.30.18, бордюр дорожній, купити бордюр, бордюр тротуарний, бордюр від…" at bounding box center [495, 194] width 251 height 11
drag, startPoint x: 366, startPoint y: 196, endPoint x: 671, endPoint y: 199, distance: 304.6
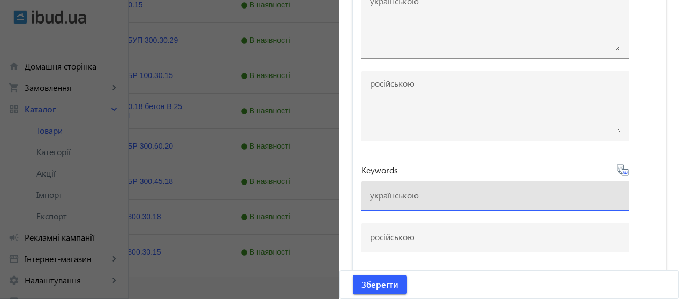
scroll to position [0, 0]
paste input "бордюр 300.30.18, бордюр 100.20.8, бордюр дорожній, бордюр тротуарний, купити б…"
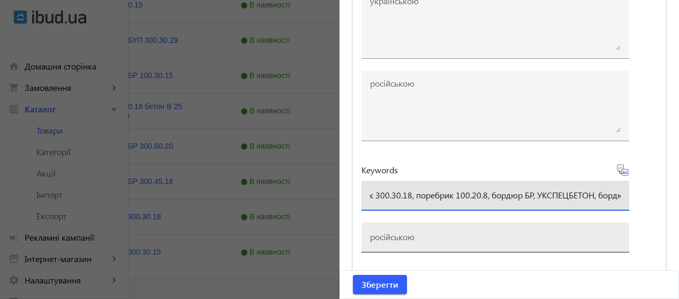
type input "бордюр 300.30.18, бордюр 100.20.8, бордюр дорожній, бордюр тротуарний, купити б…"
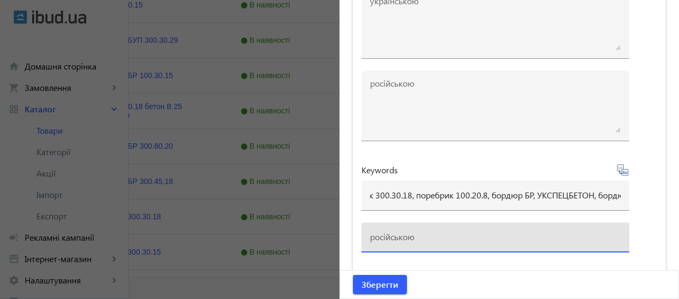
scroll to position [0, 0]
click at [439, 237] on input at bounding box center [495, 236] width 251 height 11
paste input "бордюр 300.30.18, бордюр 100.20.8, бордюр дорожный, бордюр тротуарный, купить б…"
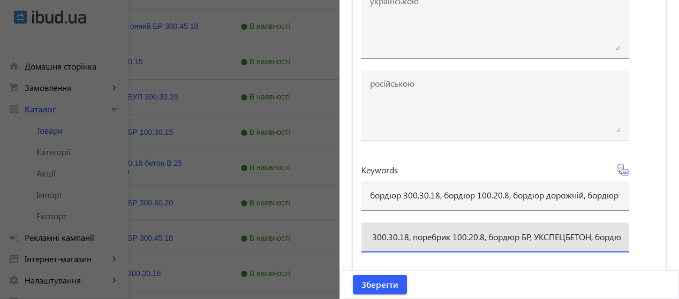
scroll to position [447, 0]
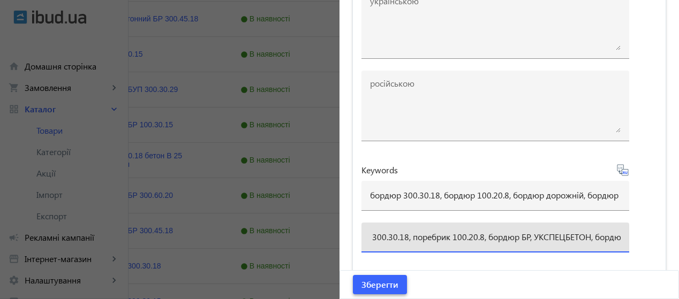
type input "бордюр 300.30.18, бордюр 100.20.8, бордюр дорожный, бордюр тротуарный, купить б…"
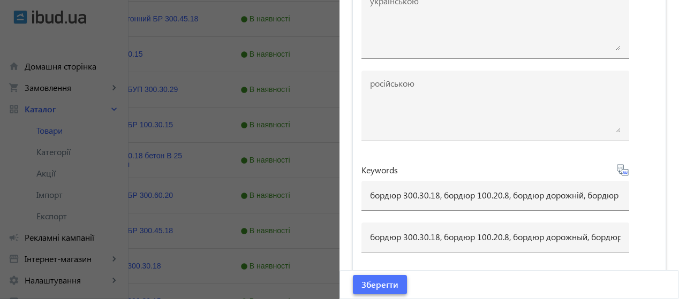
click at [385, 282] on span "Зберегти" at bounding box center [379, 285] width 37 height 12
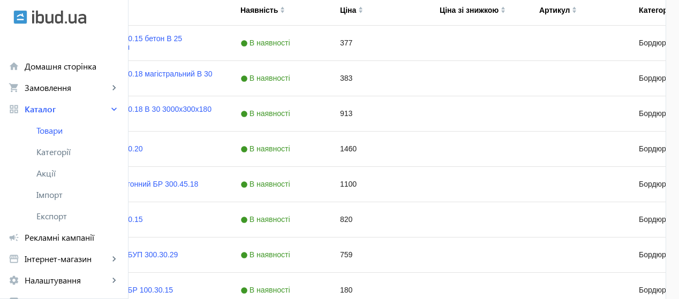
scroll to position [285, 0]
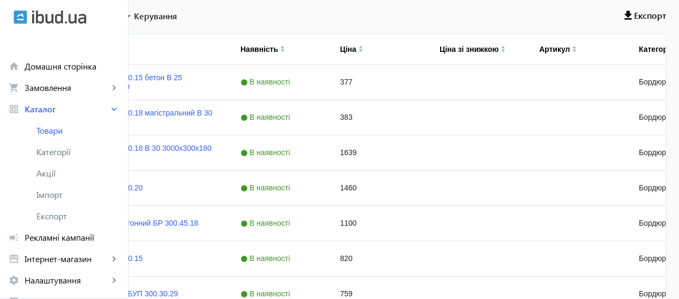
scroll to position [248, 0]
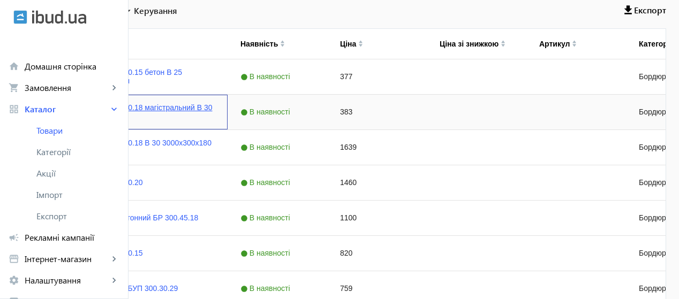
click at [215, 107] on link "Бордюр БР 100.30.18 магістральний B 30 1000x300x1800" at bounding box center [141, 111] width 147 height 17
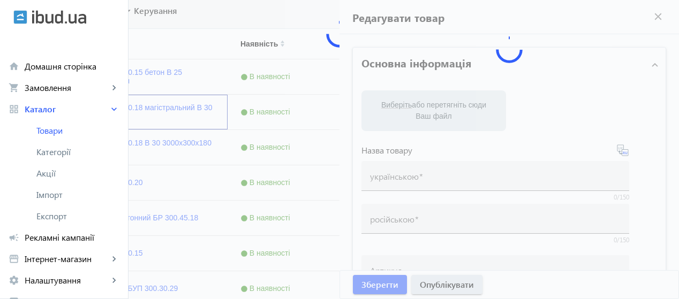
type input "Бордюр БР 100.30.18 магістральний B 30 1000x300x1800"
type input "Бордюр БР 100.30.18 магистральный B 30 1000x300x1800"
type input "383"
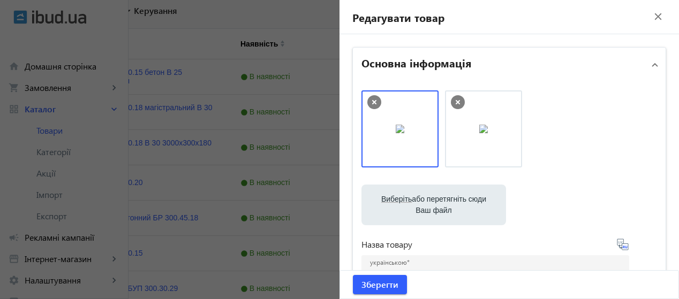
scroll to position [590, 0]
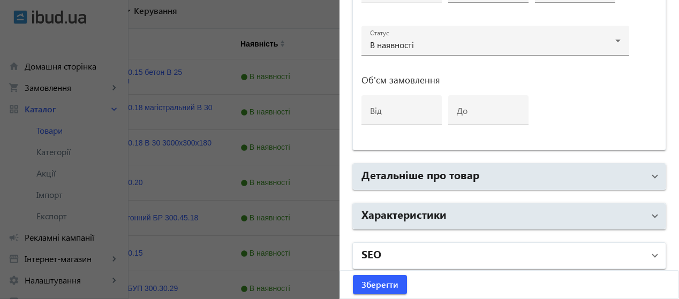
click at [449, 256] on mat-panel-title "SEO" at bounding box center [502, 255] width 283 height 19
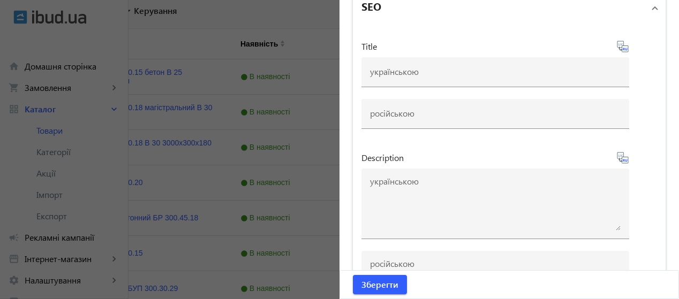
scroll to position [1016, 0]
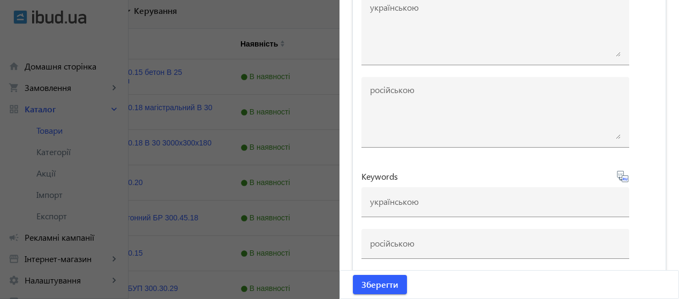
click at [200, 112] on div at bounding box center [339, 149] width 679 height 299
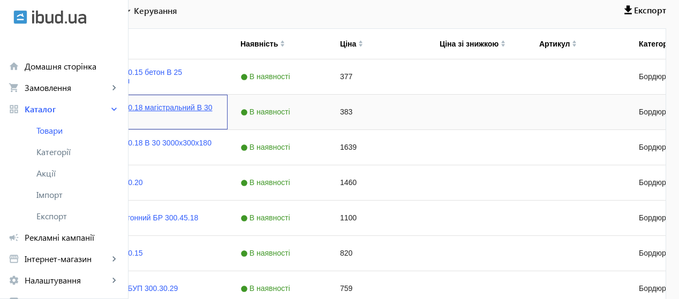
click at [215, 117] on link "Бордюр БР 100.30.18 магістральний B 30 1000x300x1800" at bounding box center [141, 111] width 147 height 17
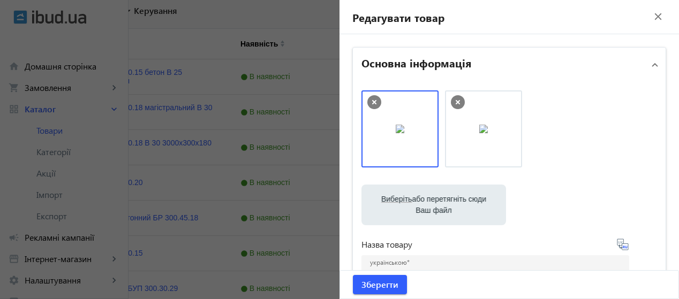
scroll to position [590, 0]
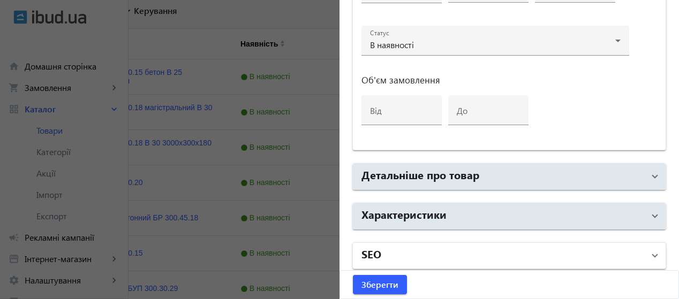
click at [541, 263] on mat-expansion-panel-header "SEO" at bounding box center [509, 256] width 313 height 26
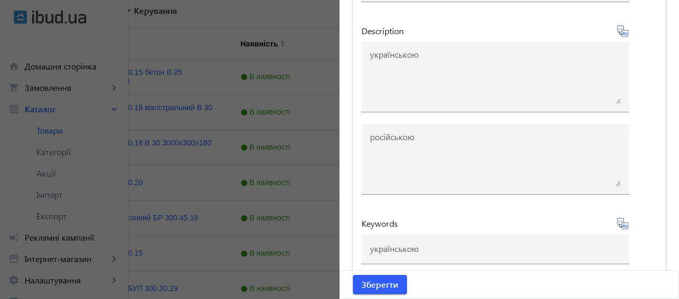
scroll to position [1016, 0]
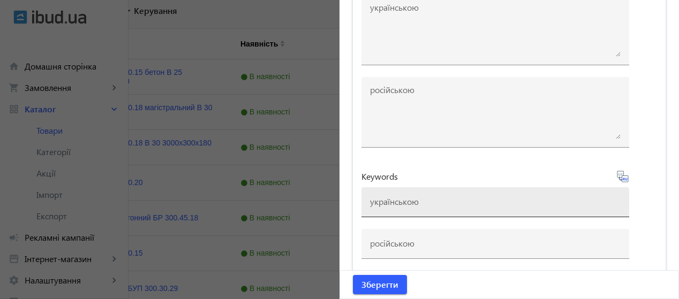
click at [406, 203] on div at bounding box center [495, 202] width 251 height 30
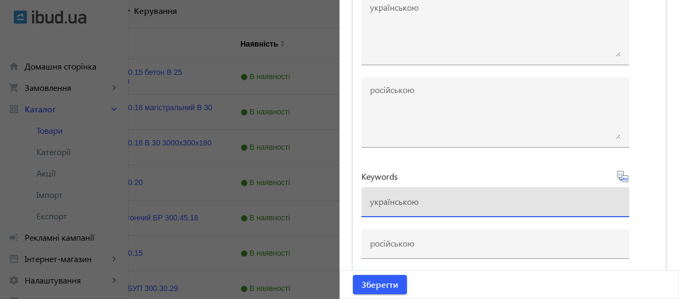
paste input "бордюр 100.30.18, бордюр дорожній, бордюр тротуарний, купити бордюр, бордюр від…"
type input "бордюр 100.30.18, бордюр дорожній, бордюр тротуарний, купити бордюр, бордюр від…"
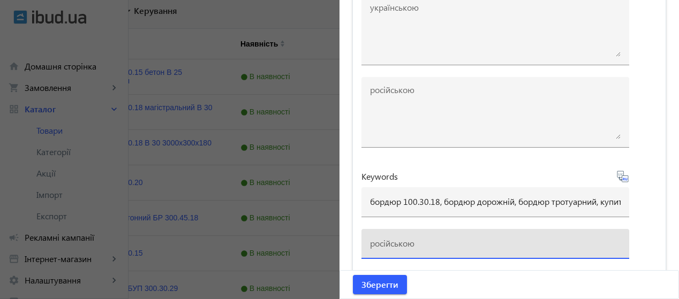
click at [389, 243] on input at bounding box center [495, 243] width 251 height 11
paste input "бордюр 100.30.18, бордюр дорожный, бордюр тротуарный, купить бордюр, бордюр от …"
type input "бордюр 100.30.18, бордюр дорожный, бордюр тротуарный, купить бордюр, бордюр от …"
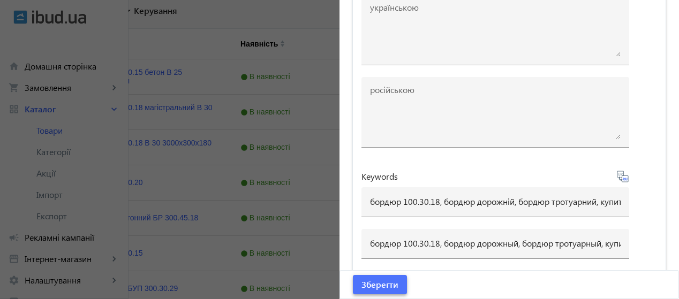
click at [387, 279] on span "Зберегти" at bounding box center [379, 285] width 37 height 12
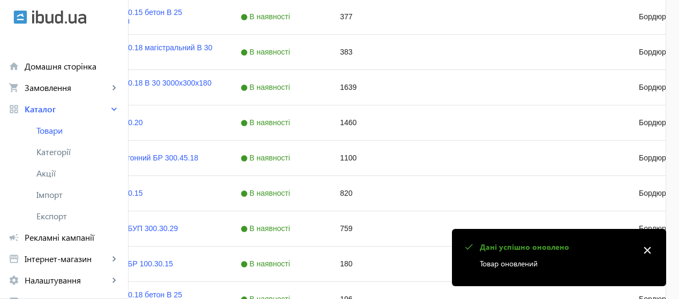
scroll to position [310, 0]
